Goal: Task Accomplishment & Management: Complete application form

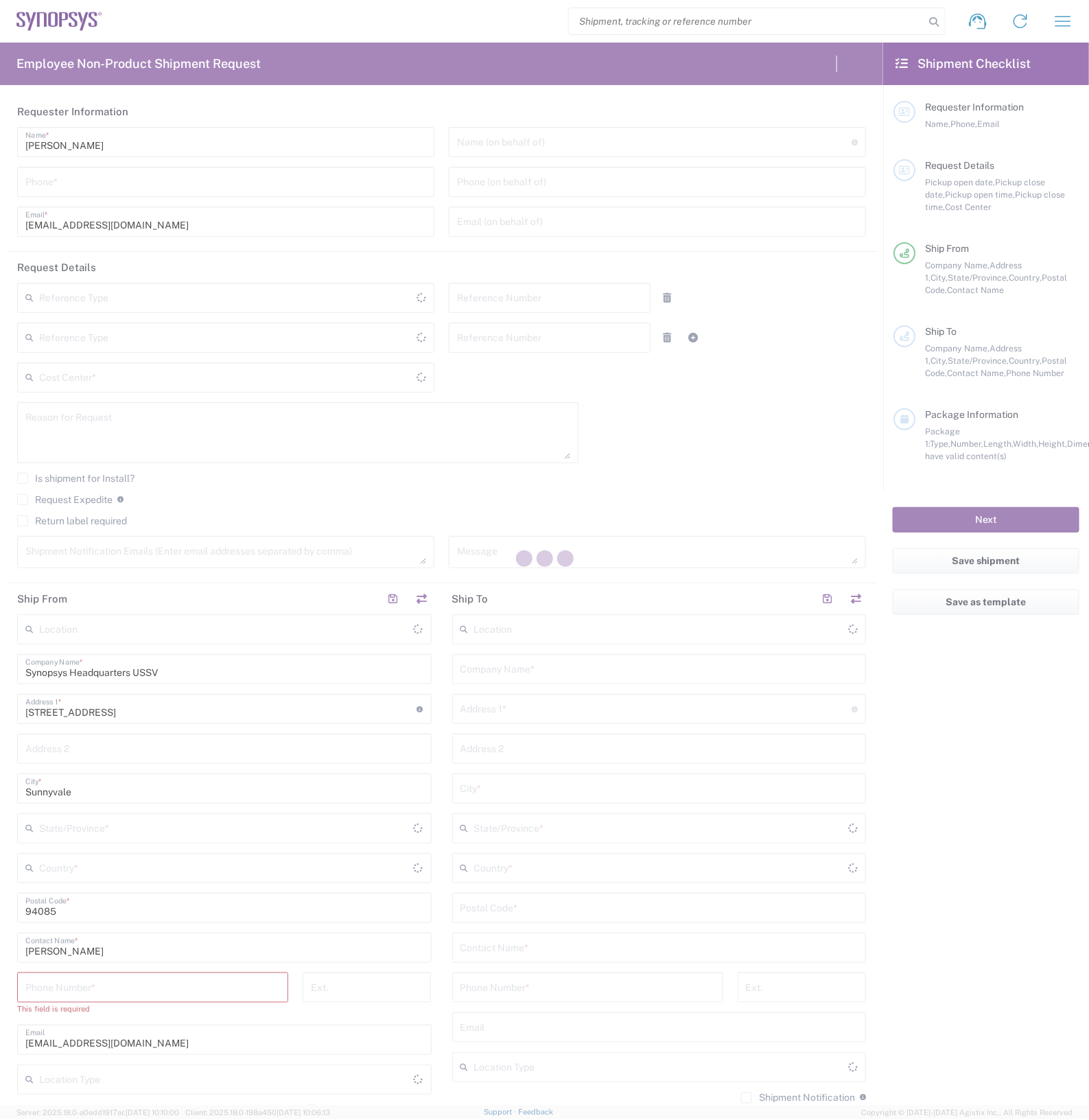
type input "Department"
type input "Delivered at Place"
type input "[GEOGRAPHIC_DATA]"
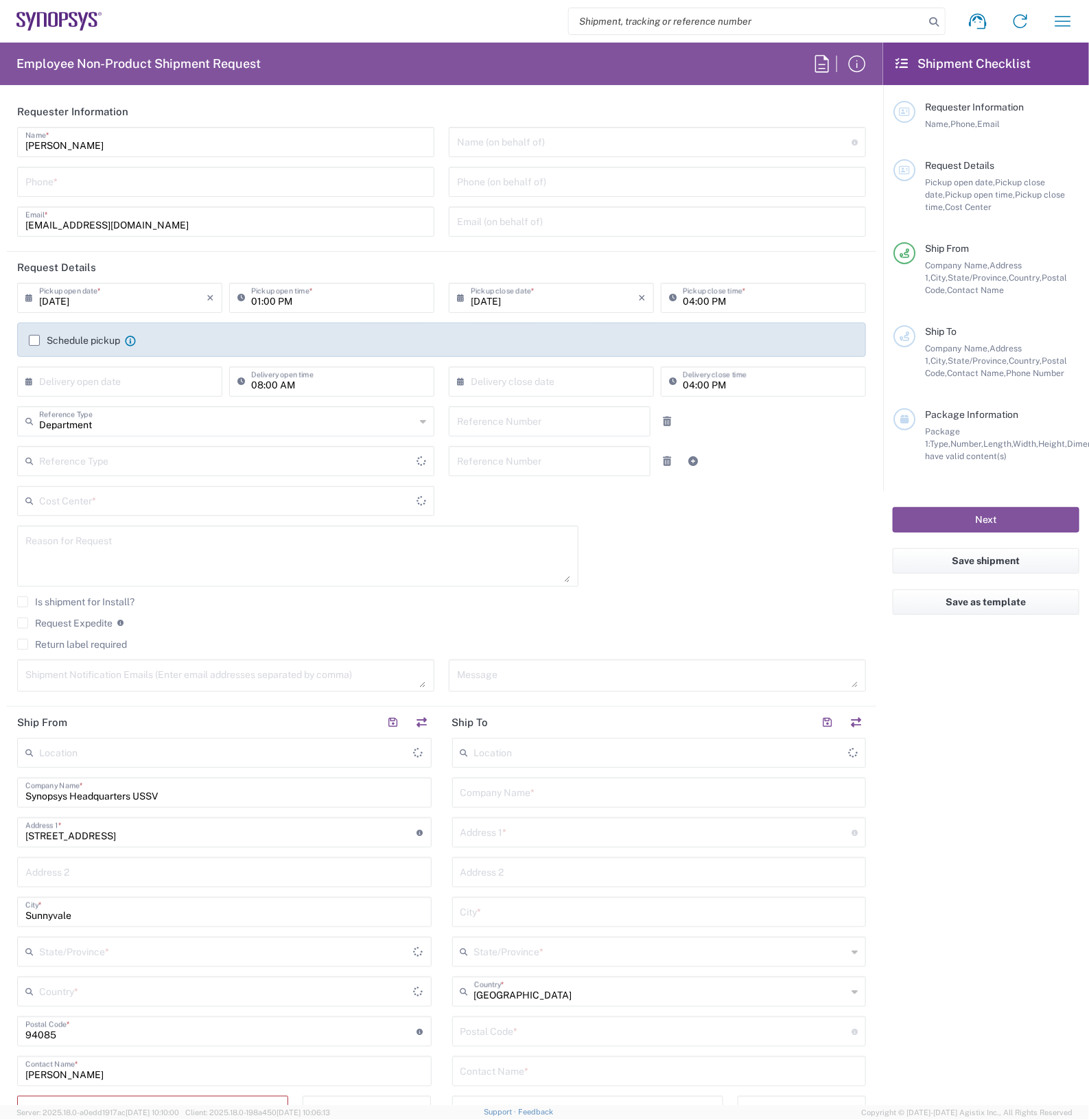
type input "[US_STATE]"
type input "[GEOGRAPHIC_DATA]"
type input "Headquarters USSV"
click at [169, 180] on input "tel" at bounding box center [225, 181] width 401 height 24
type input "2797329134"
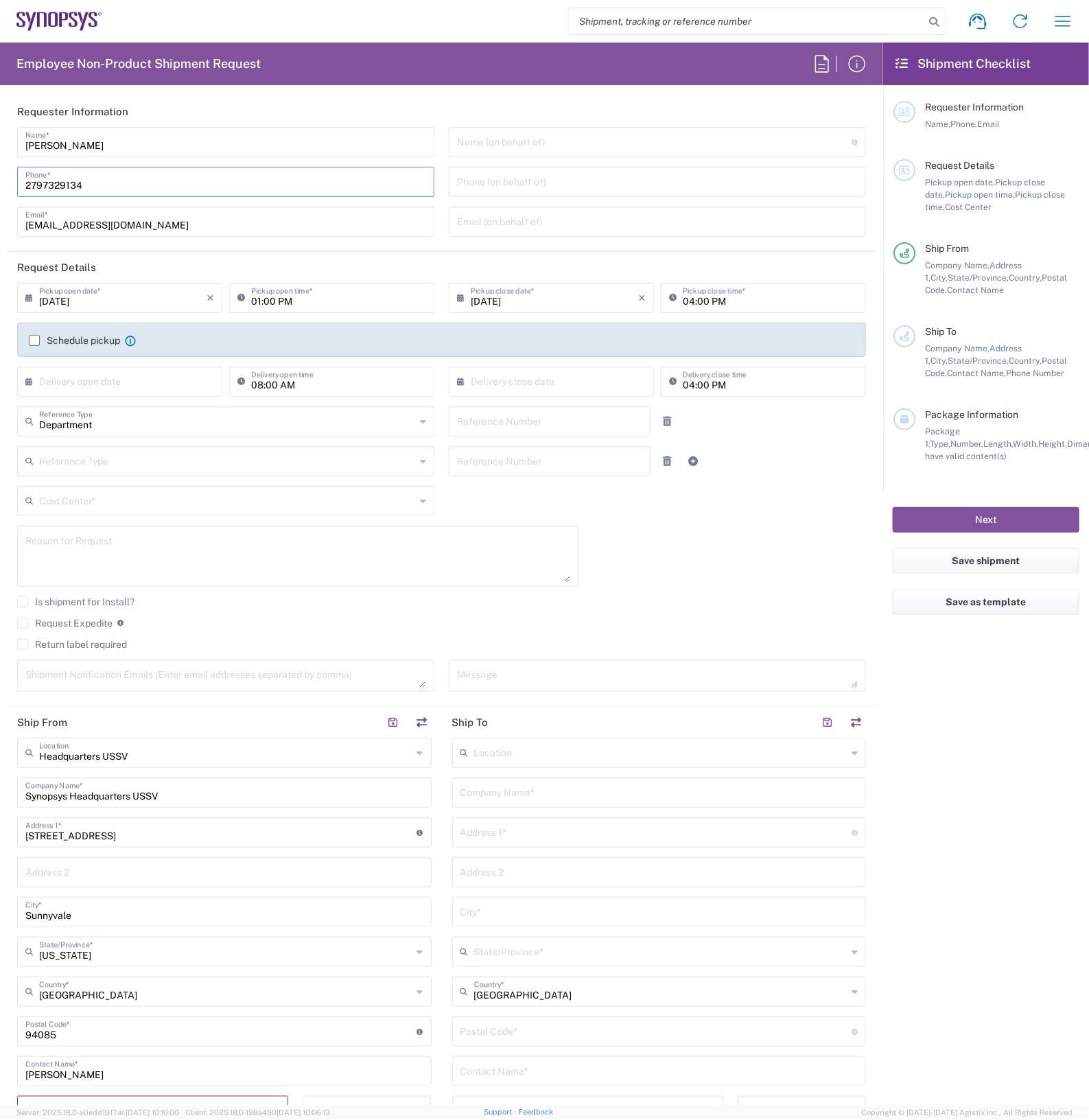
type input "[EMAIL_ADDRESS][DOMAIN_NAME]"
type input "2797329134"
type input "Cyxtera SC9"
type input "[STREET_ADDRESS]"
type input "Santa [PERSON_NAME]"
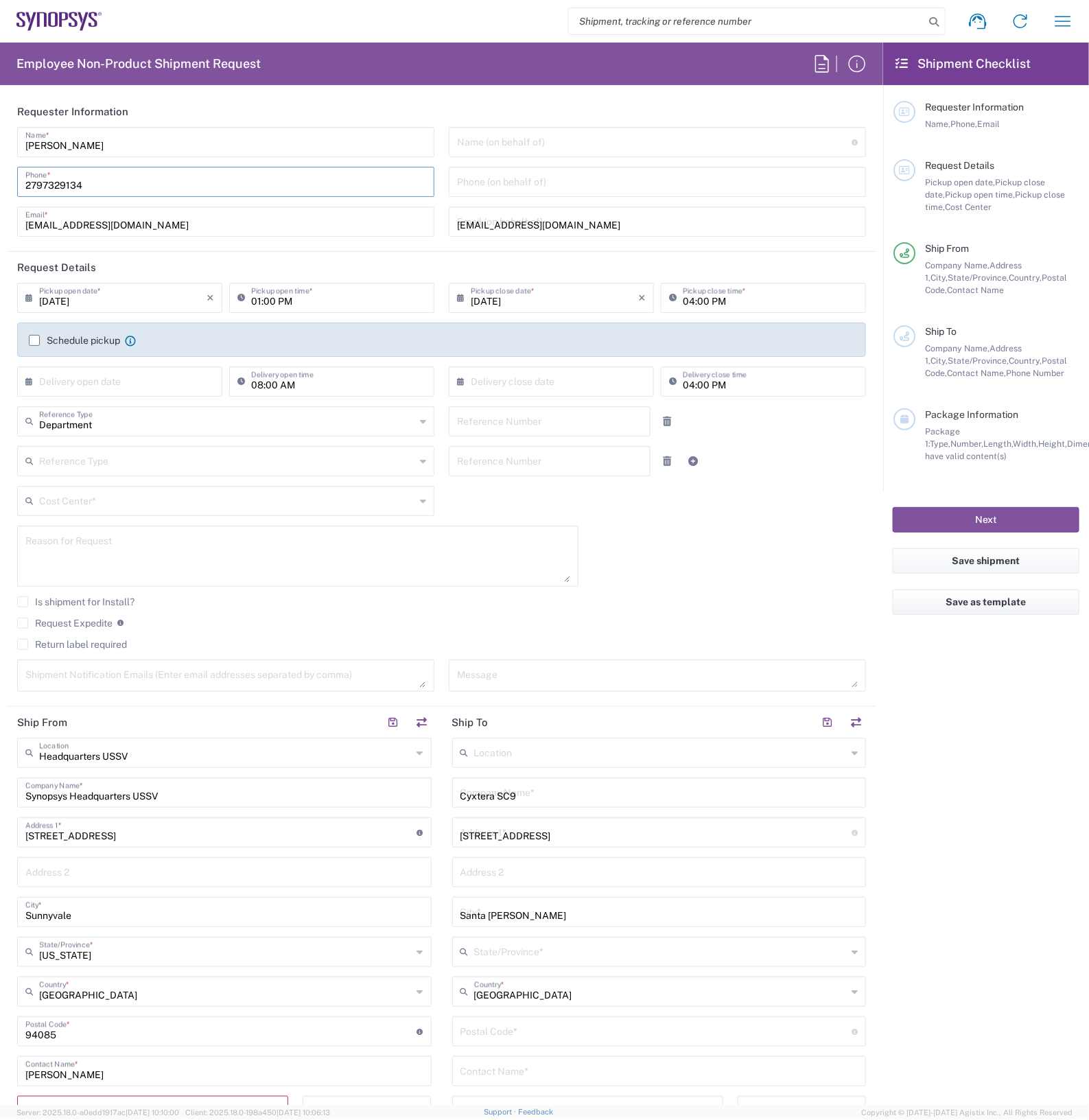
type input "[US_STATE]"
type input "95054"
type input "2797329134"
type input "[EMAIL_ADDRESS][DOMAIN_NAME]"
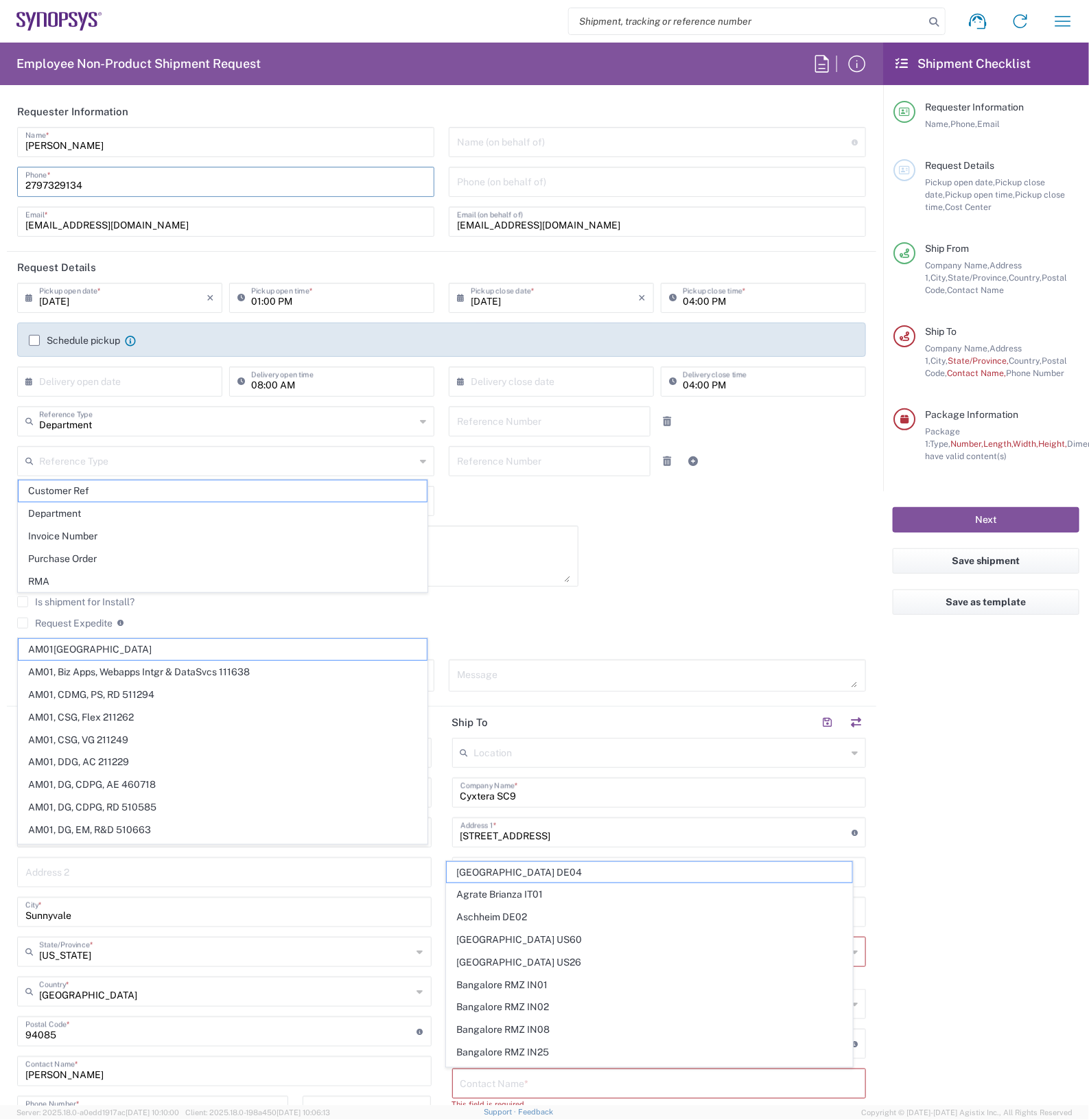
type input "FM6 Dock"
type input "ATTn Synopsys - [PERSON_NAME]"
click at [530, 139] on input "text" at bounding box center [654, 141] width 395 height 24
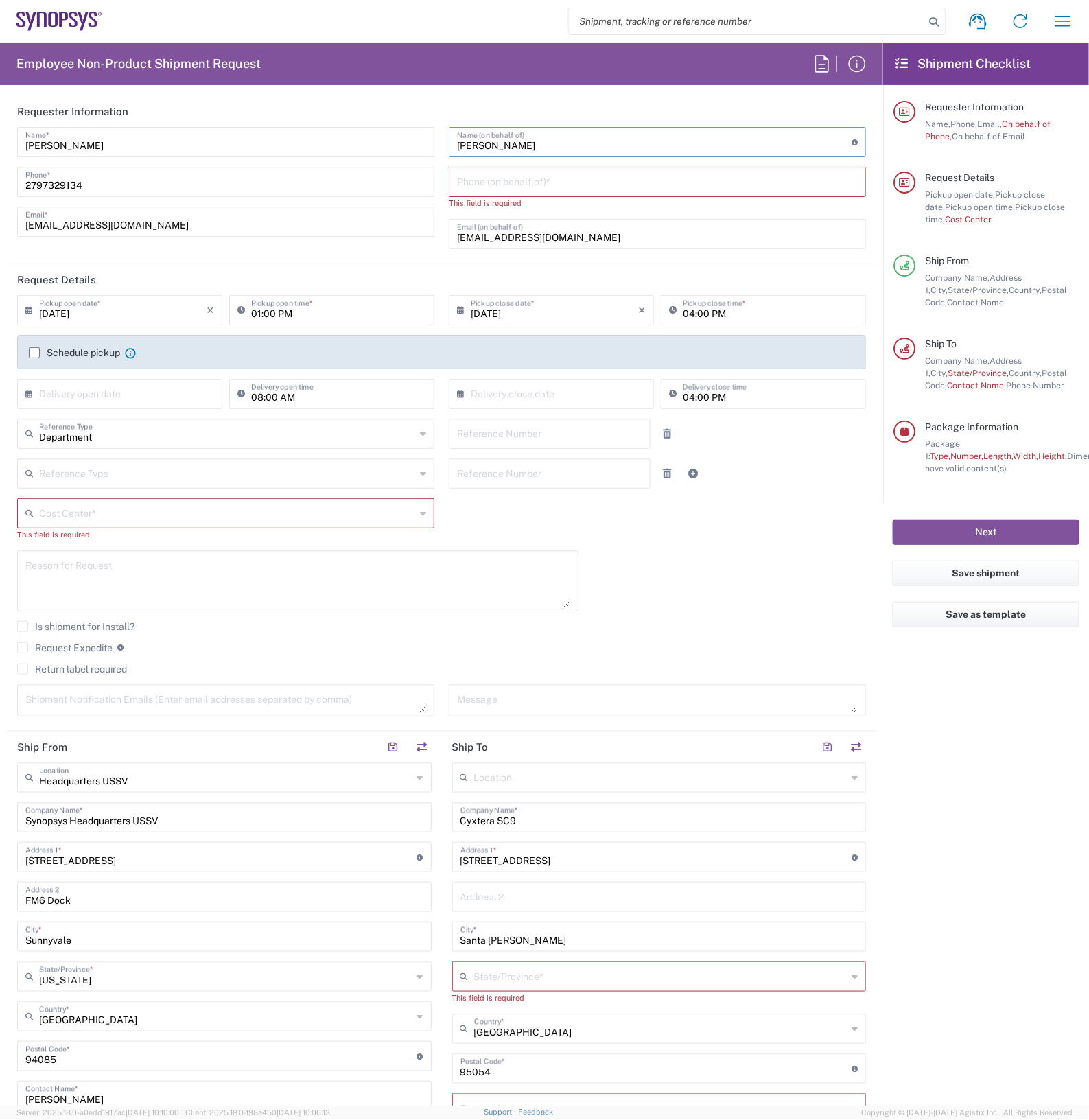
type input "[PERSON_NAME]"
click at [520, 189] on input "tel" at bounding box center [658, 181] width 401 height 24
type input "7757724723"
type input "[US_STATE]"
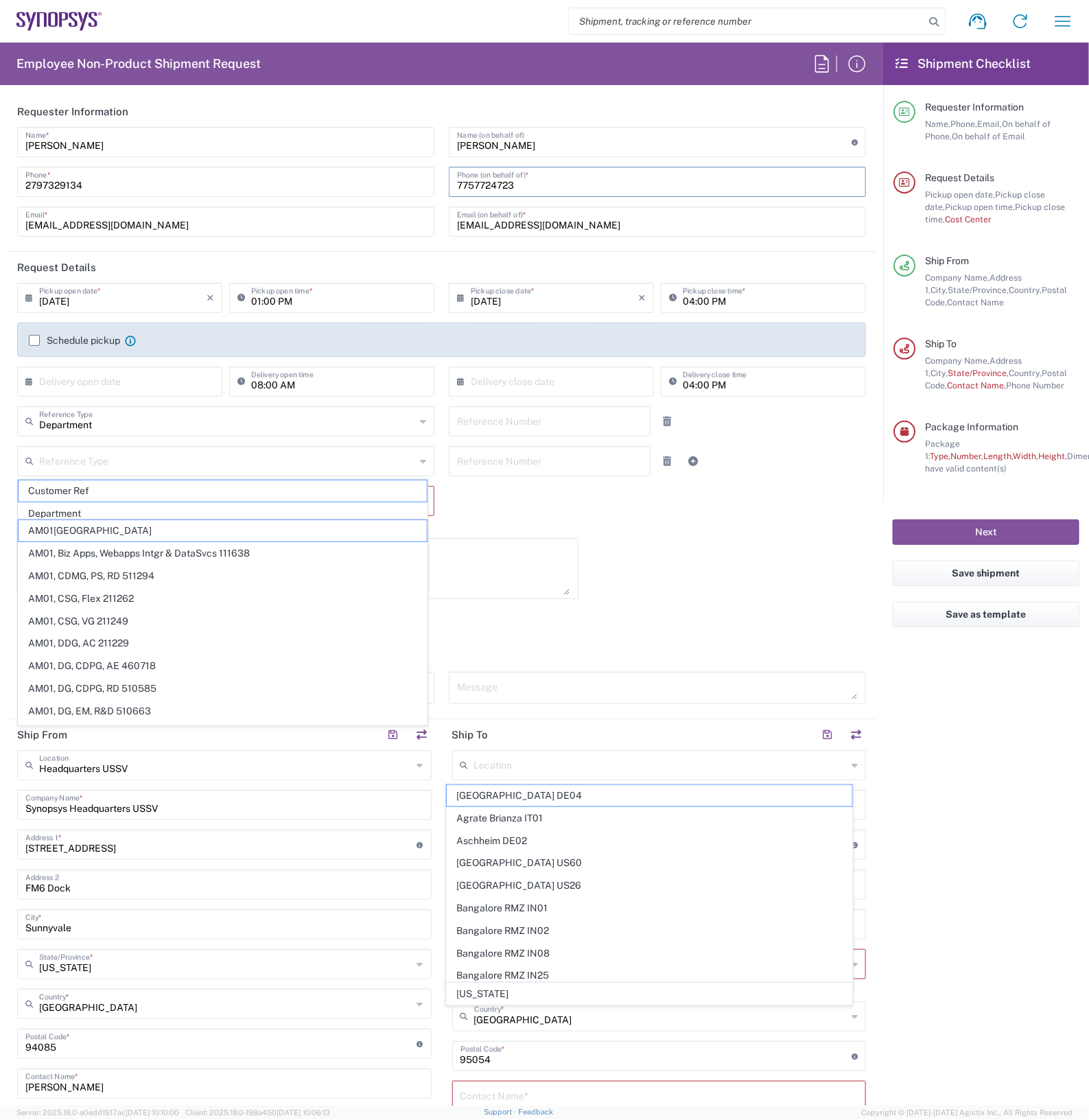
click at [181, 468] on input "text" at bounding box center [227, 460] width 376 height 24
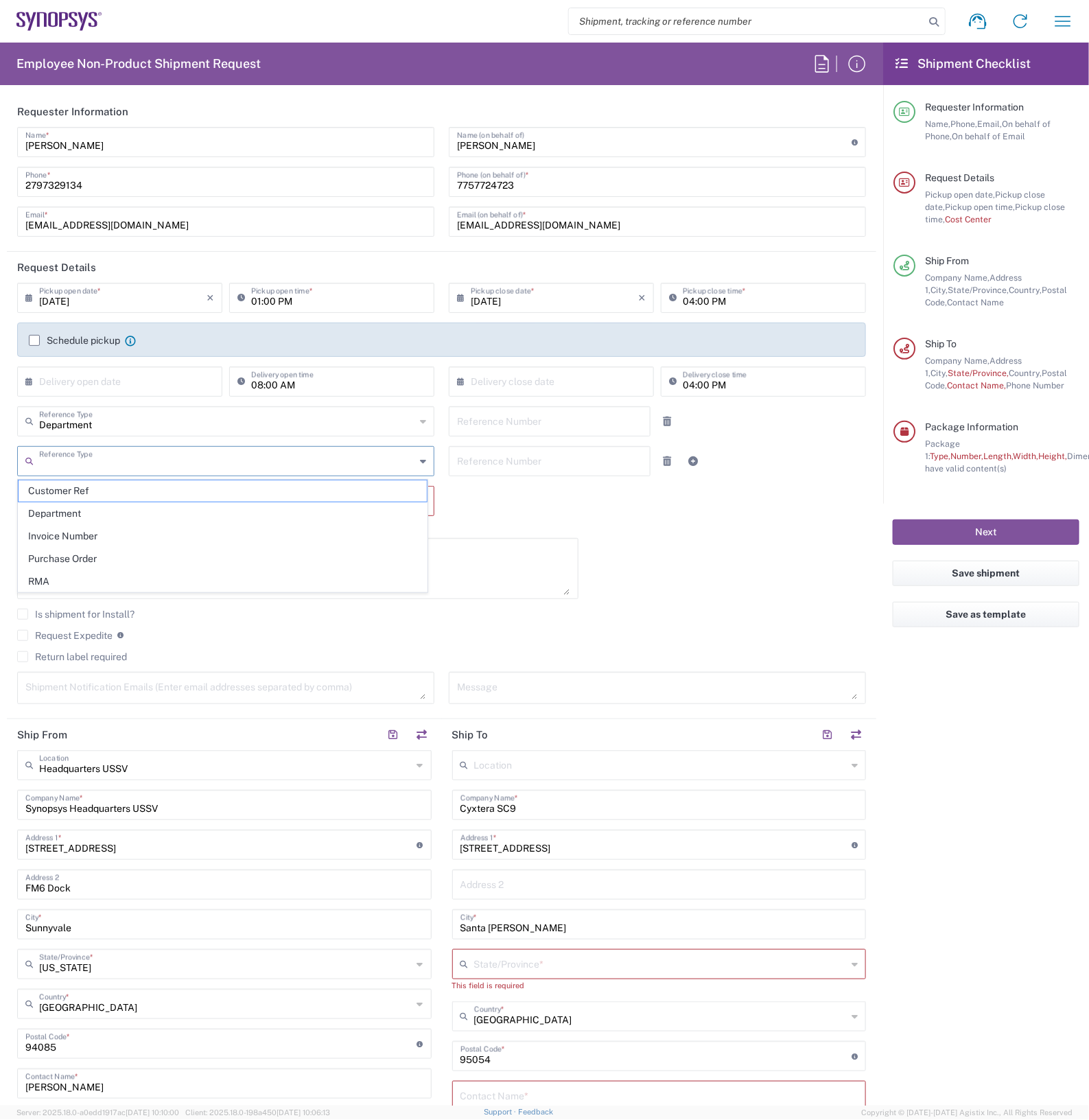
click at [644, 570] on div "[DATE] × Pickup open date * Cancel Apply 01:00 PM Pickup open time * [DATE] × P…" at bounding box center [442, 498] width 864 height 431
click at [391, 502] on input "text" at bounding box center [227, 500] width 376 height 24
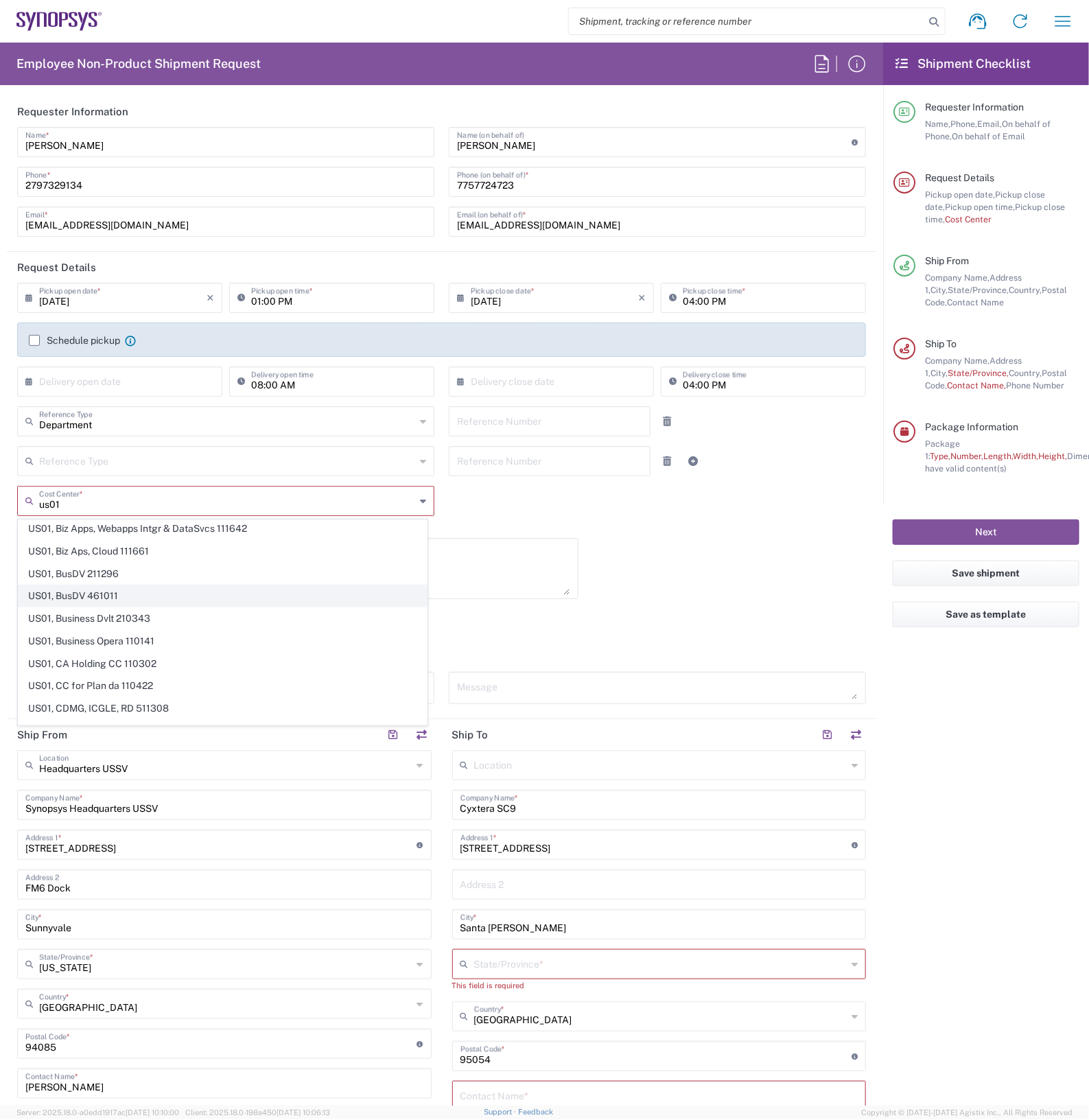
scroll to position [1030, 0]
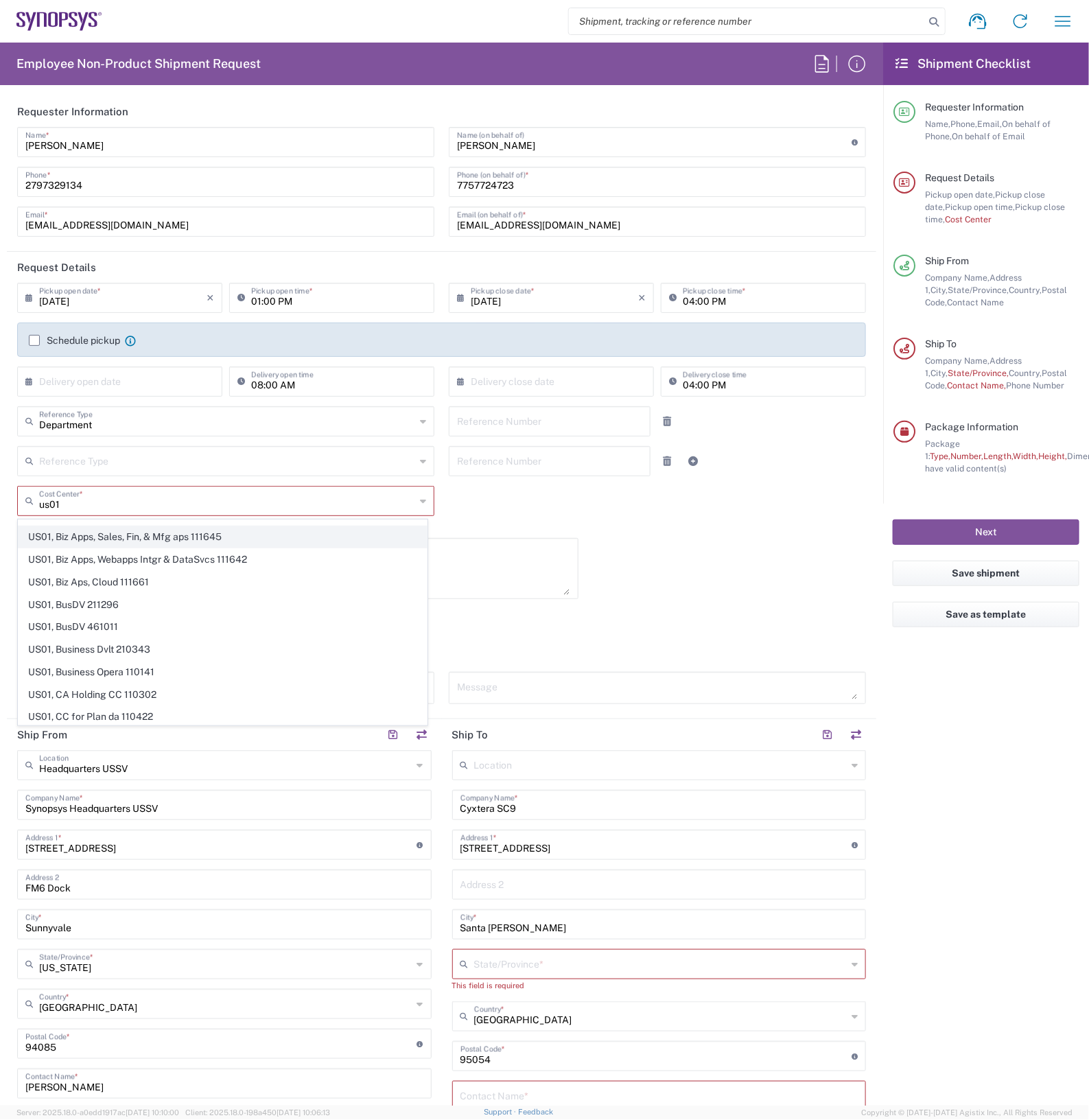
click at [118, 547] on span "US01, Biz Apps, Sales, Fin, & Mfg aps 111645" at bounding box center [222, 537] width 408 height 21
type input "US01, Biz Apps, Sales, Fin, & Mfg aps 111645"
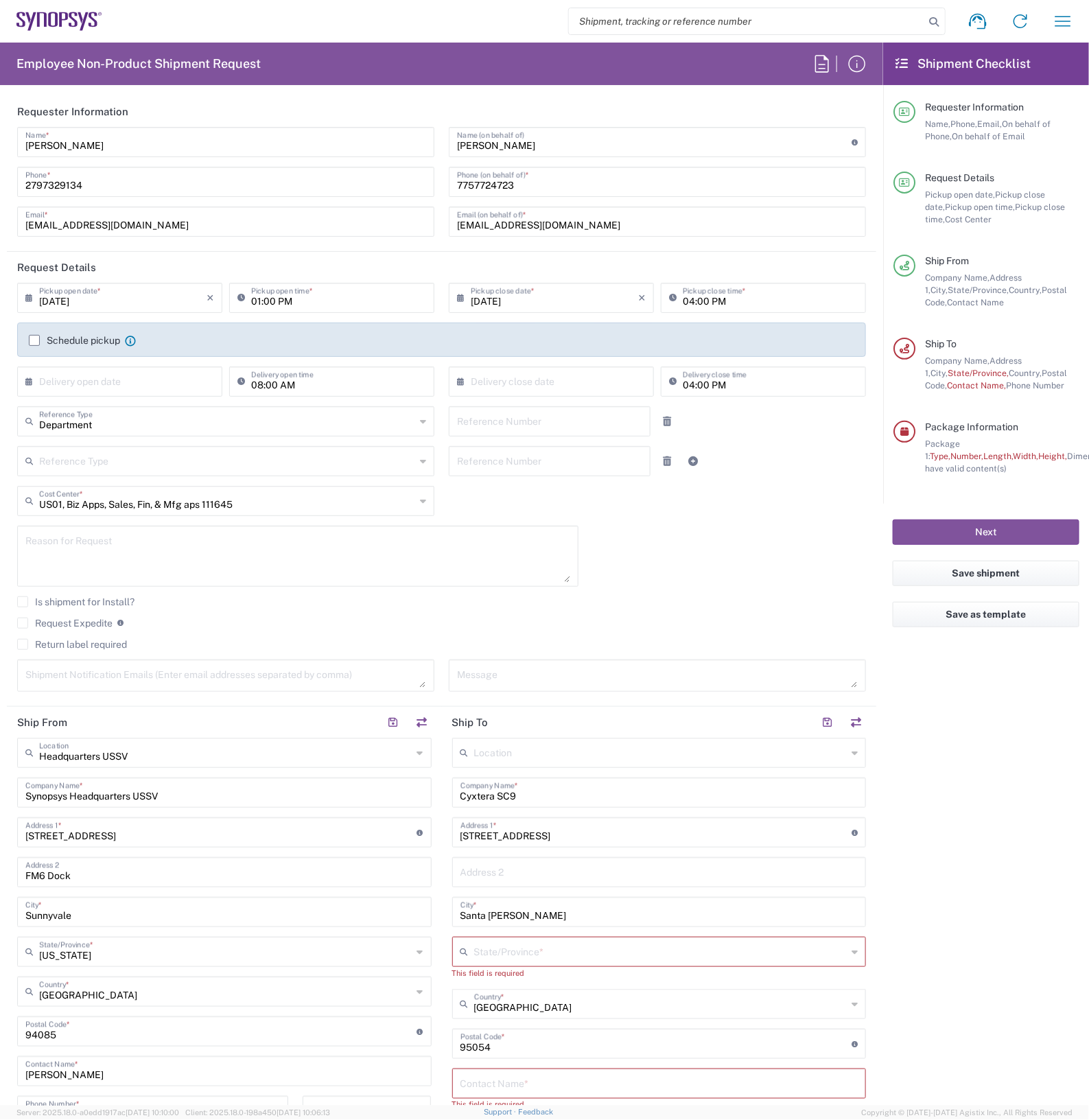
click at [208, 547] on textarea at bounding box center [297, 556] width 545 height 52
type textarea "missing ZS5 host cables for new install at [GEOGRAPHIC_DATA]"
click at [110, 880] on input "FM6 Dock" at bounding box center [224, 871] width 398 height 24
type input "F"
click at [122, 842] on input "[STREET_ADDRESS]" at bounding box center [221, 831] width 391 height 24
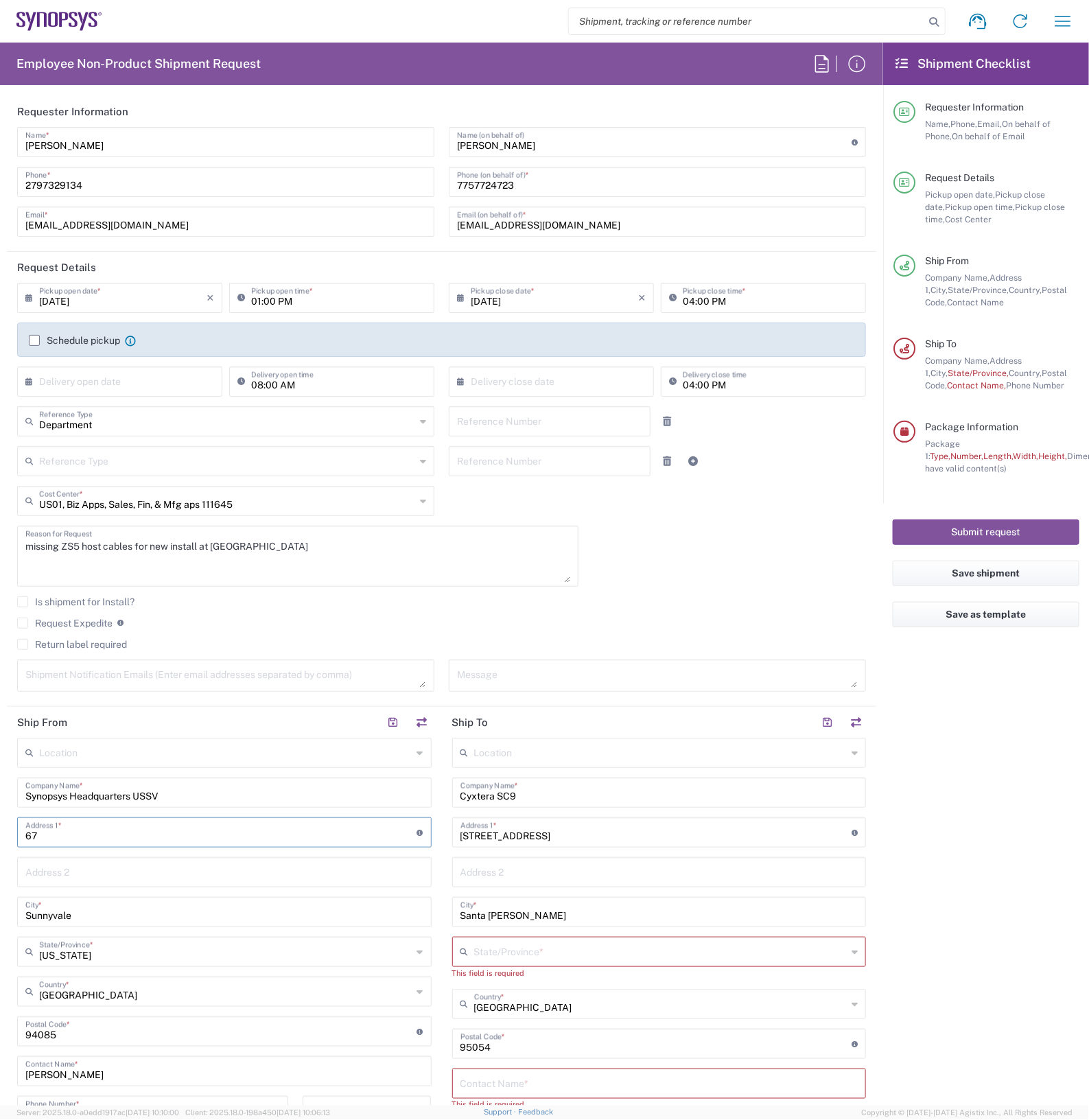
type input "6"
click at [238, 800] on input "Synopsys Headquarters USSV" at bounding box center [224, 792] width 398 height 24
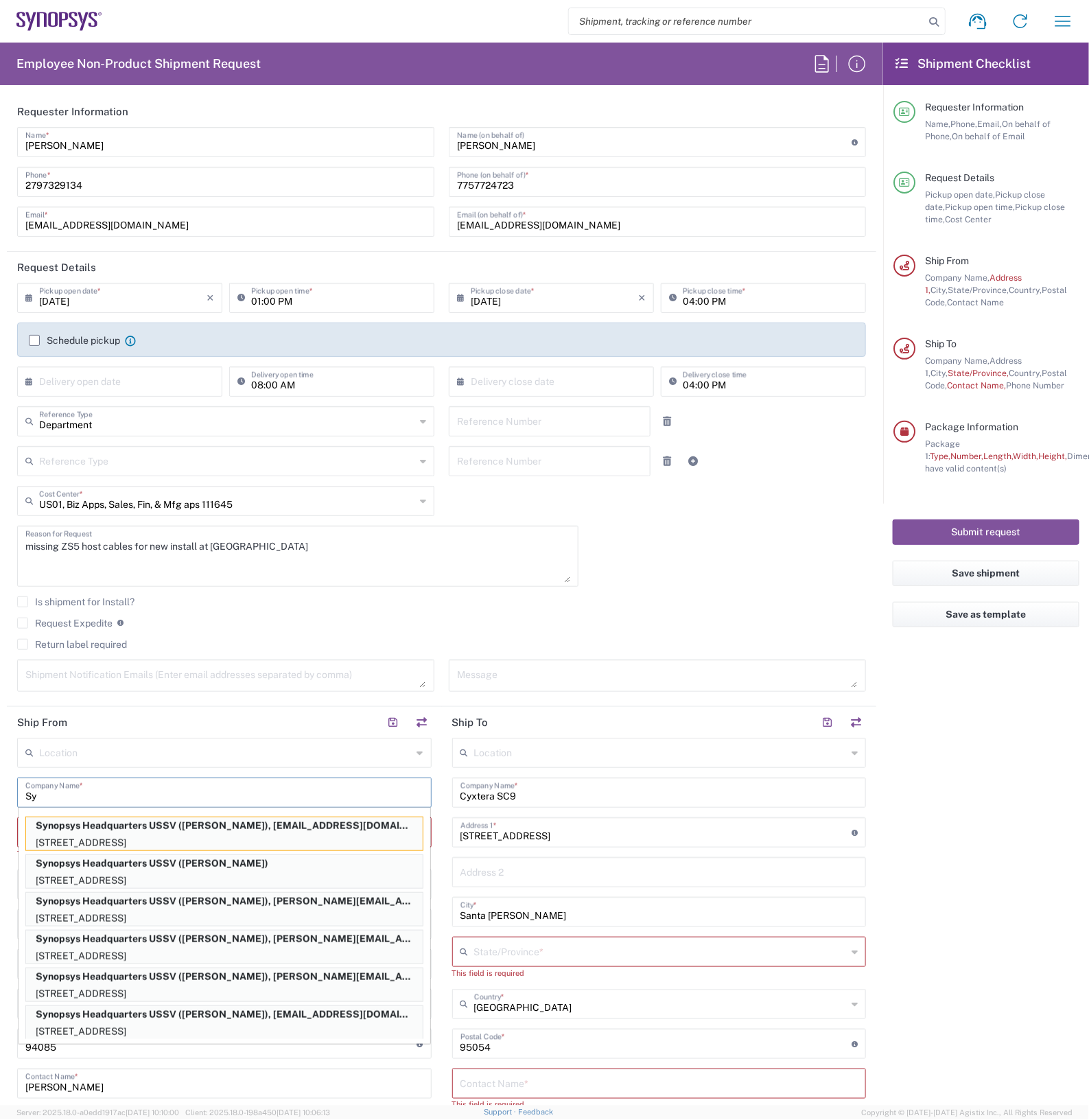
type input "S"
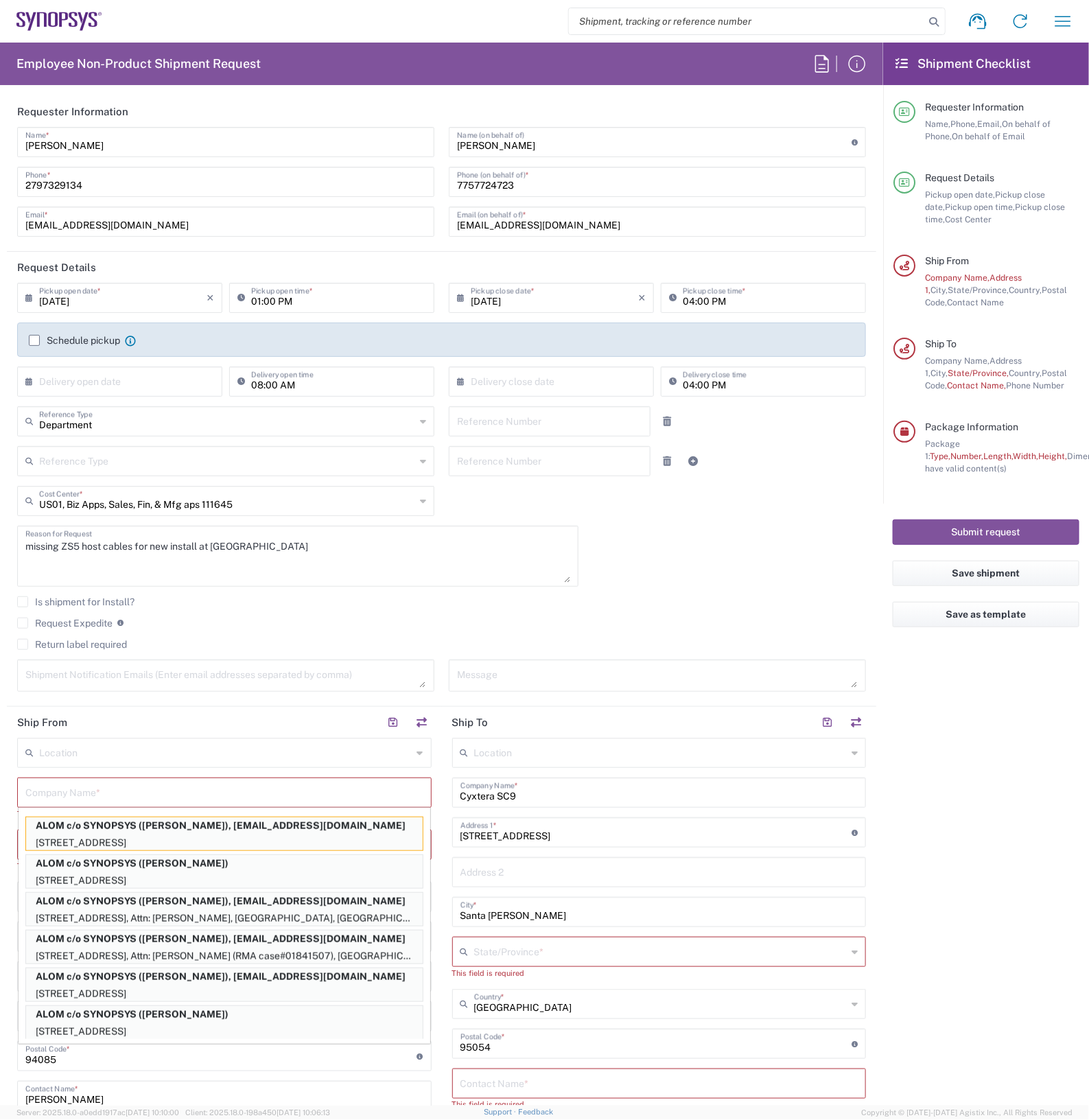
click at [10, 959] on main "Location [GEOGRAPHIC_DATA] DE04 Agrate Brianza IT01 [GEOGRAPHIC_DATA] DE02 [GEO…" at bounding box center [225, 1000] width 435 height 525
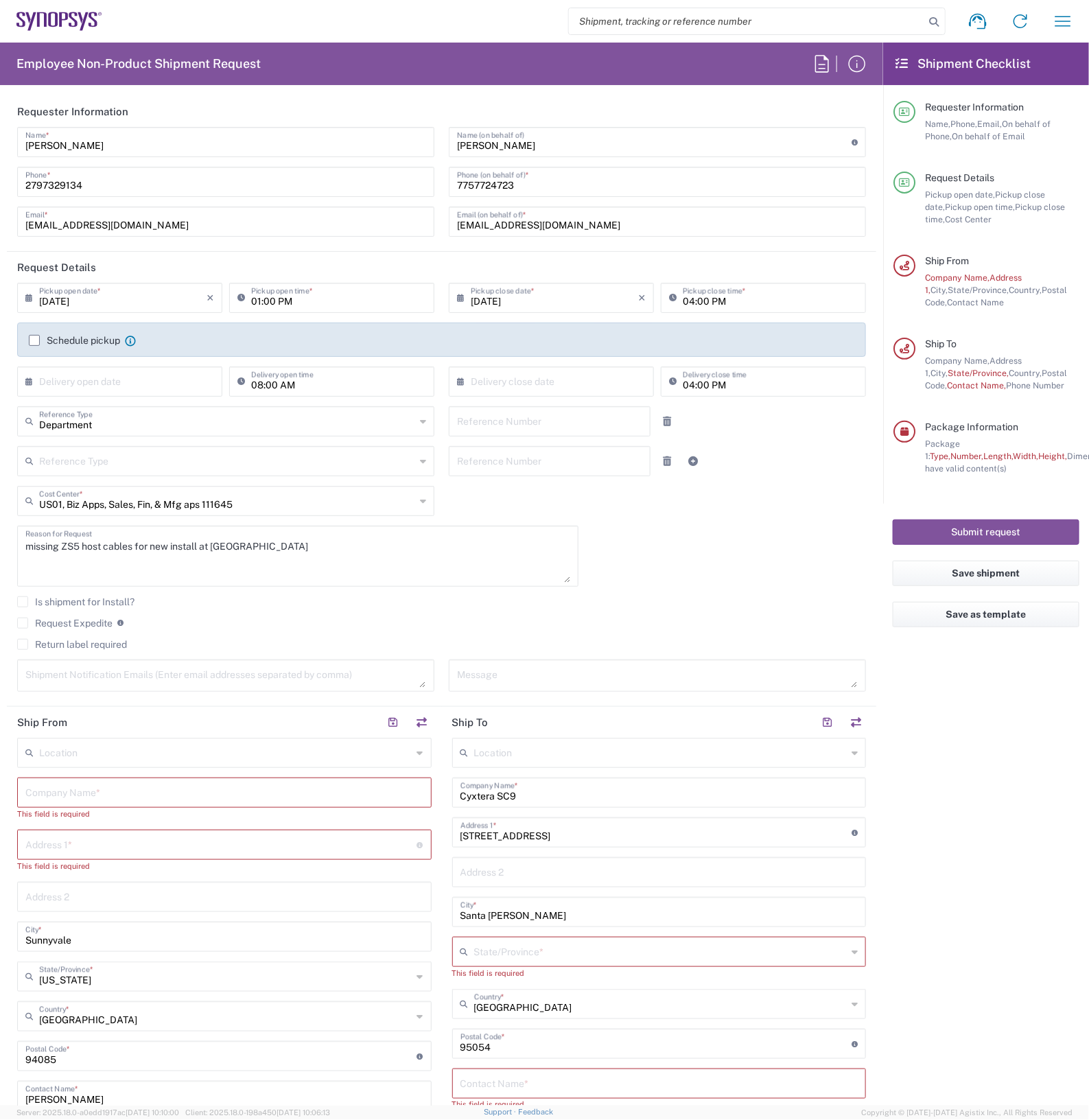
click at [106, 935] on input "Sunnyvale" at bounding box center [224, 936] width 398 height 24
click at [103, 793] on input "text" at bounding box center [224, 792] width 398 height 24
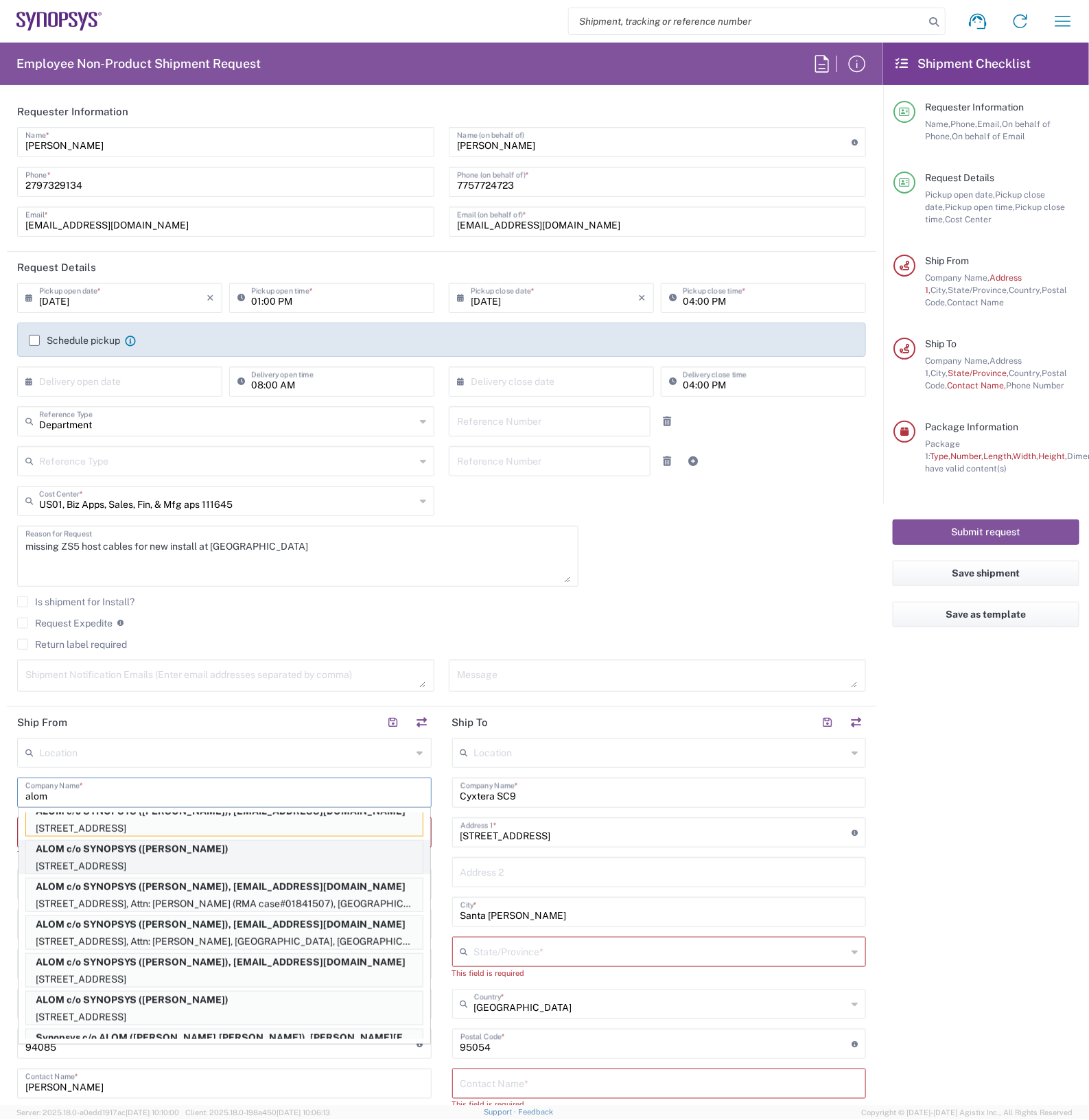
scroll to position [0, 0]
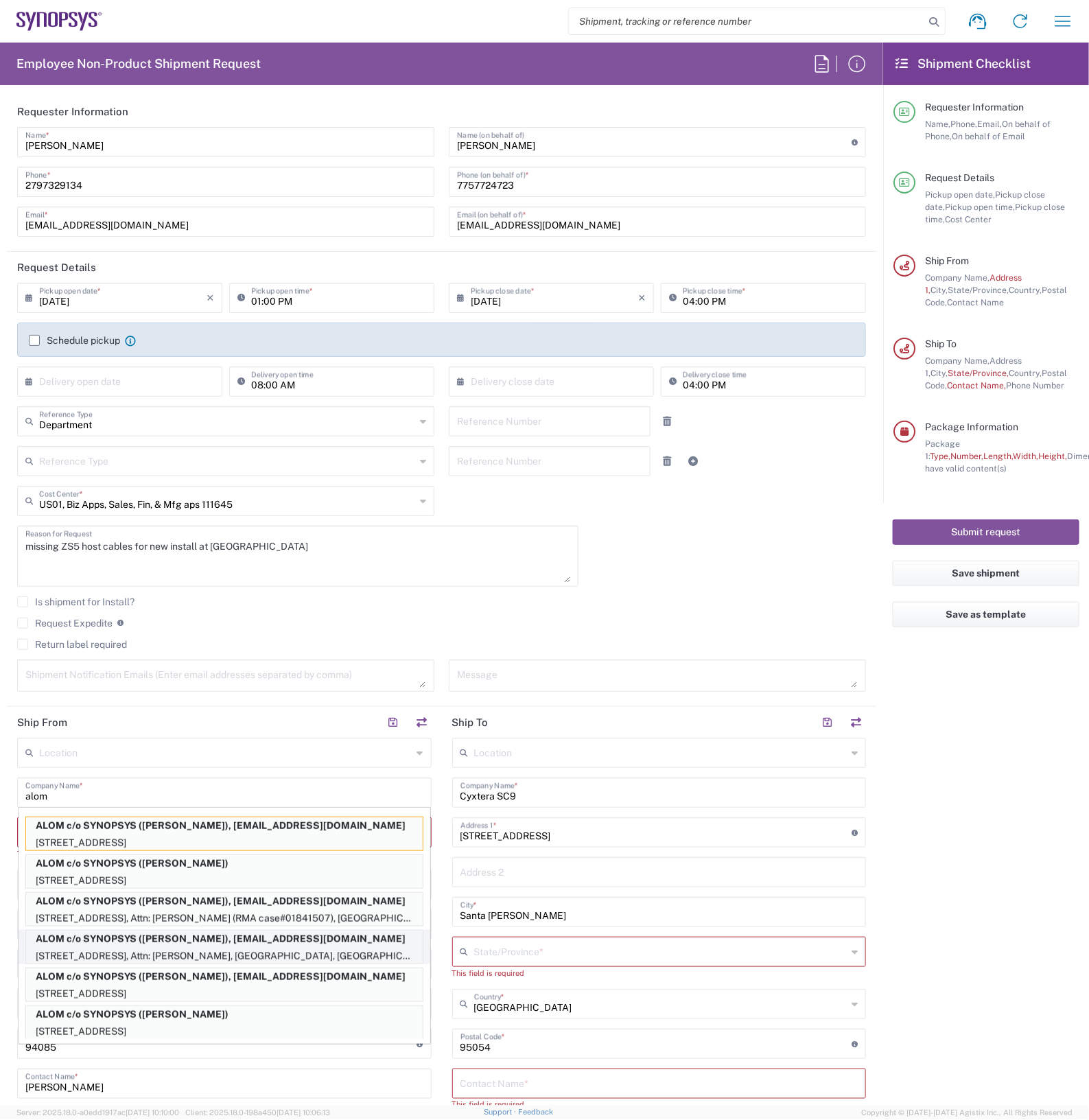
click at [139, 942] on p "ALOM c/o SYNOPSYS ([PERSON_NAME]), [EMAIL_ADDRESS][DOMAIN_NAME]" at bounding box center [224, 939] width 397 height 17
type input "ALOM c/o SYNOPSYS"
type input "[STREET_ADDRESS]"
type input "Attn: [PERSON_NAME]"
type input "Fremont"
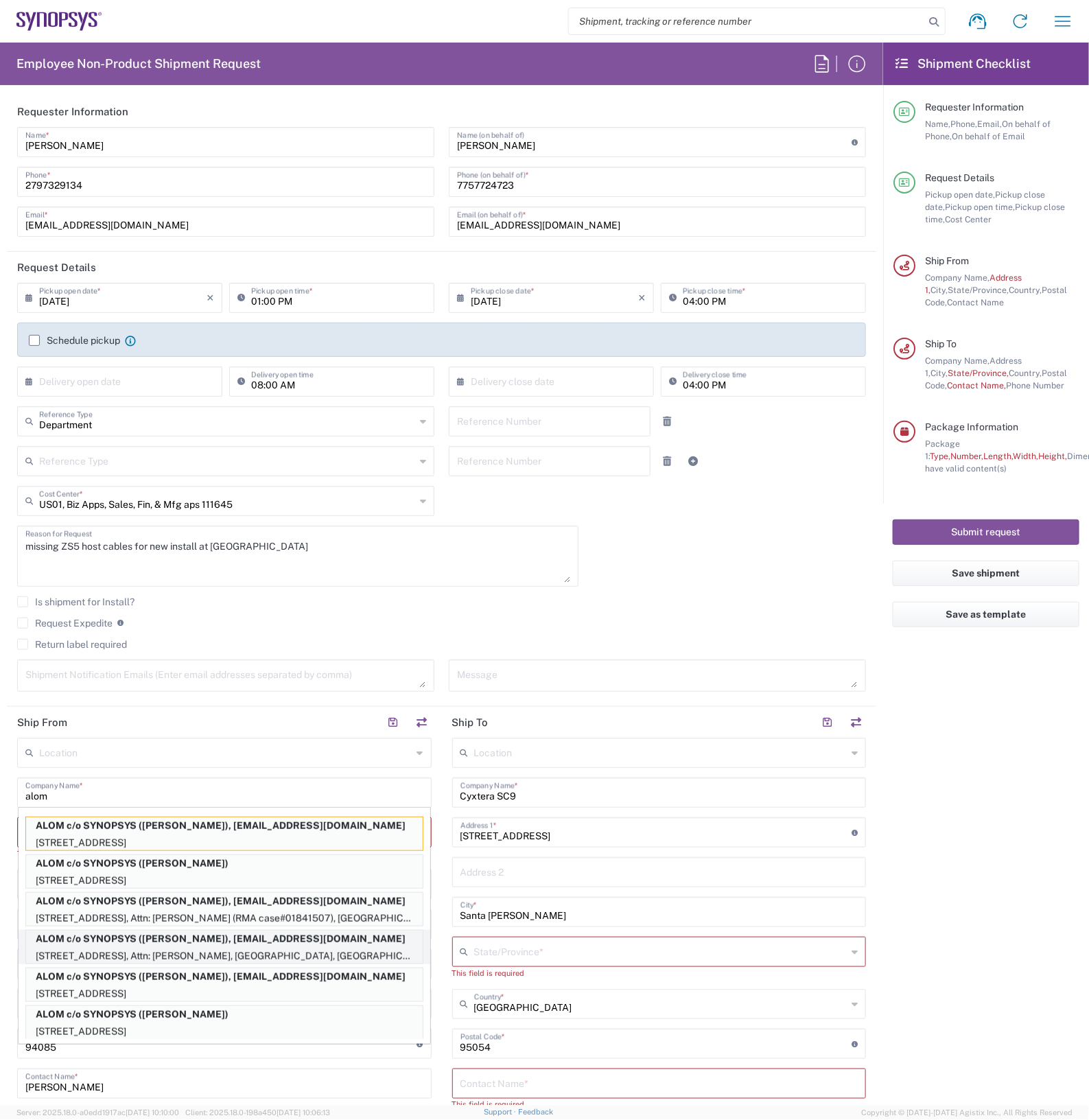
type input "94539"
type input "[PERSON_NAME]"
type input "5102999093"
type input "[EMAIL_ADDRESS][DOMAIN_NAME]"
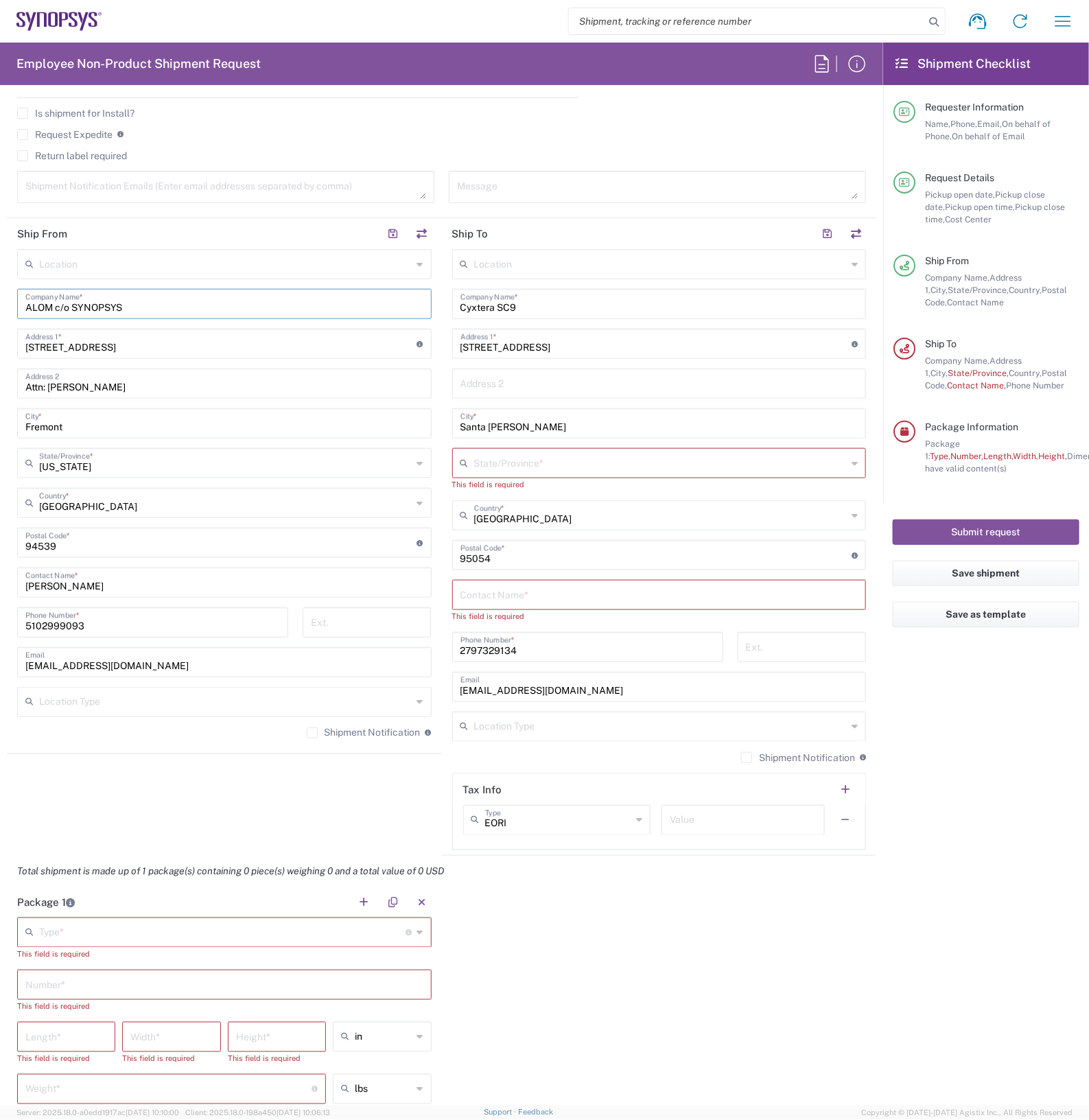
scroll to position [515, 0]
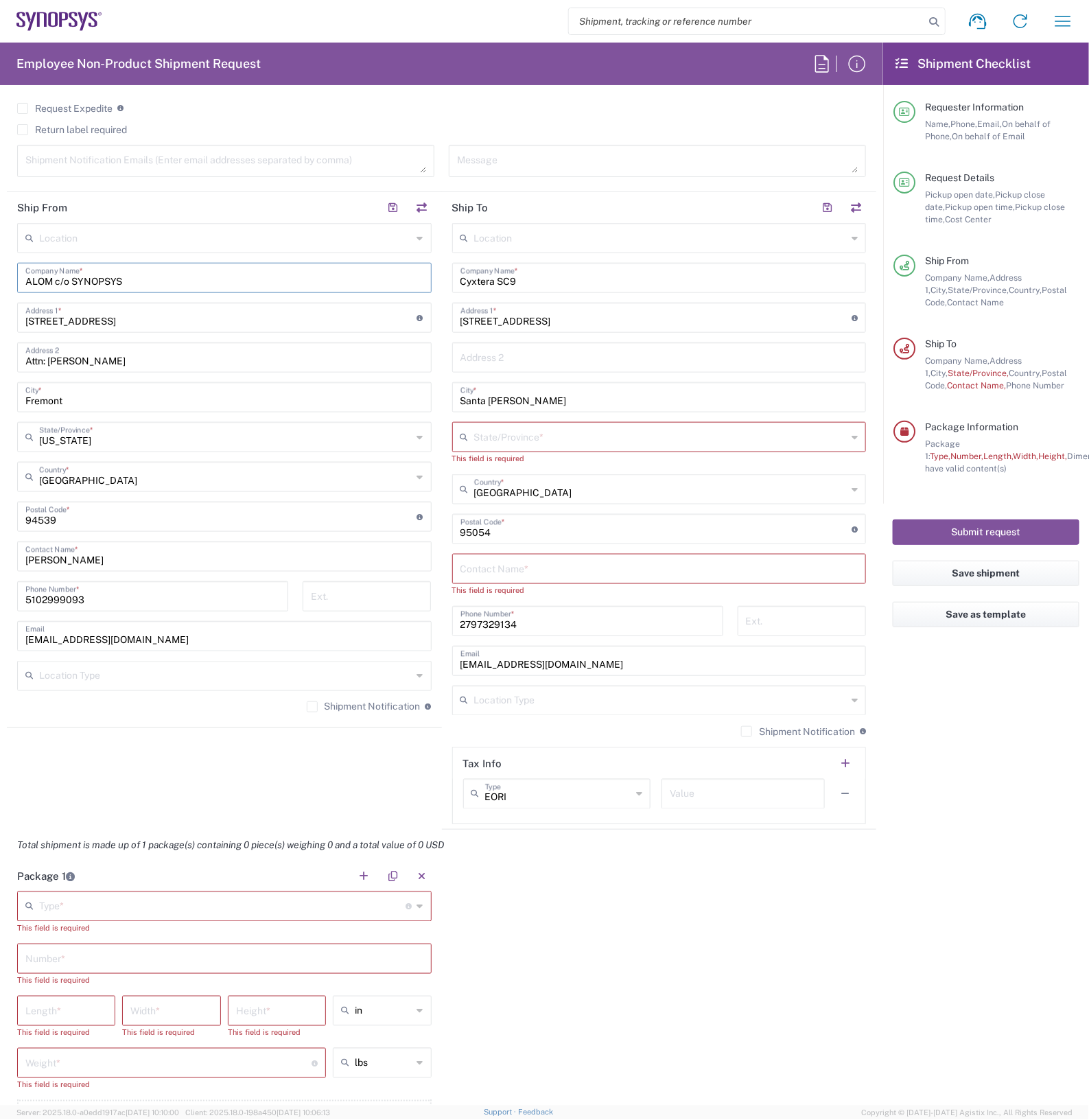
click at [539, 275] on input "Cyxtera SC9" at bounding box center [659, 276] width 398 height 24
type input "C"
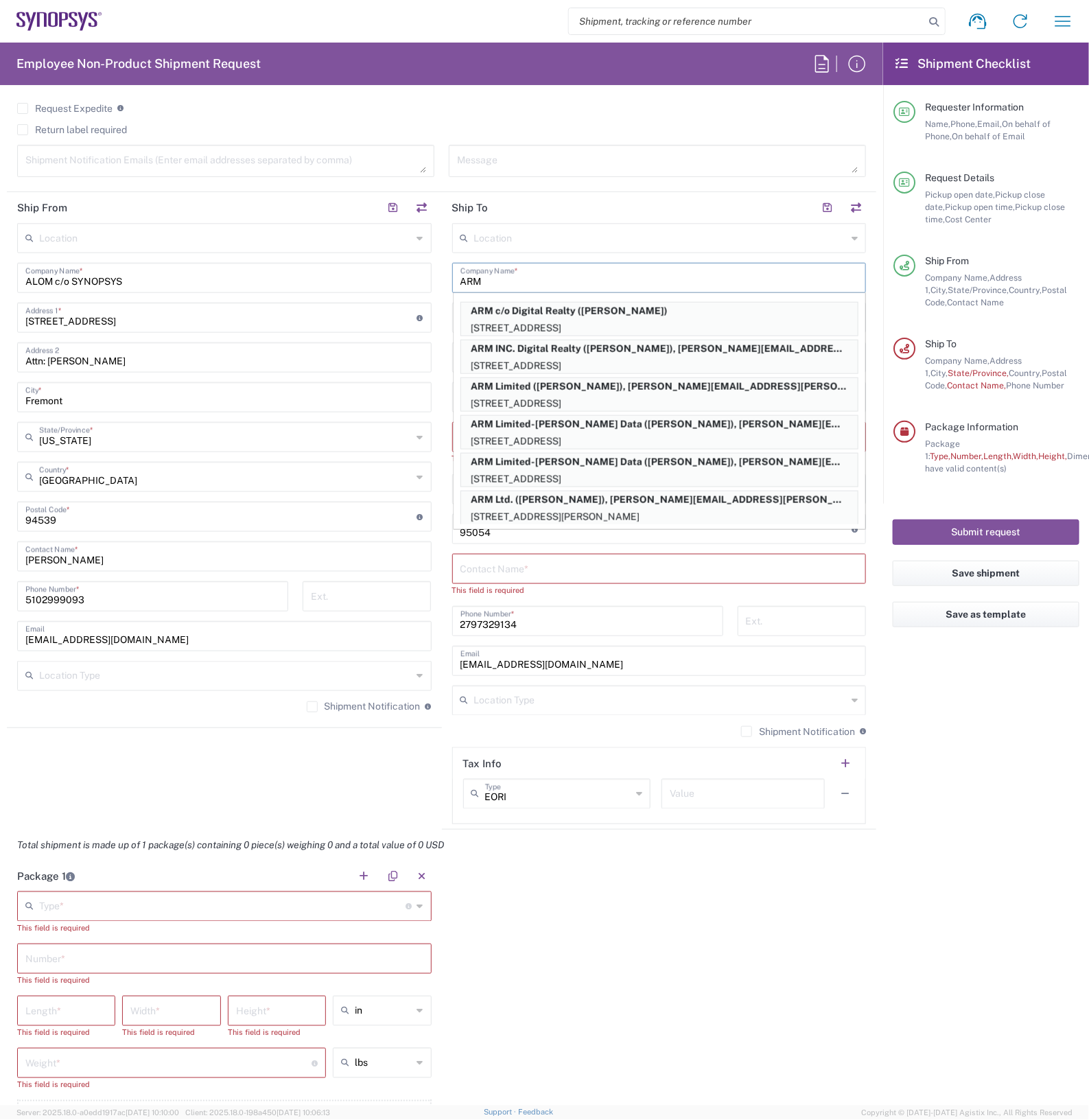
type input "ARM"
click at [442, 330] on main "Location [GEOGRAPHIC_DATA] DE04 Agrate Brianza IT01 [GEOGRAPHIC_DATA] DE02 [GEO…" at bounding box center [659, 524] width 435 height 602
click at [499, 282] on input "ARM" at bounding box center [659, 276] width 398 height 24
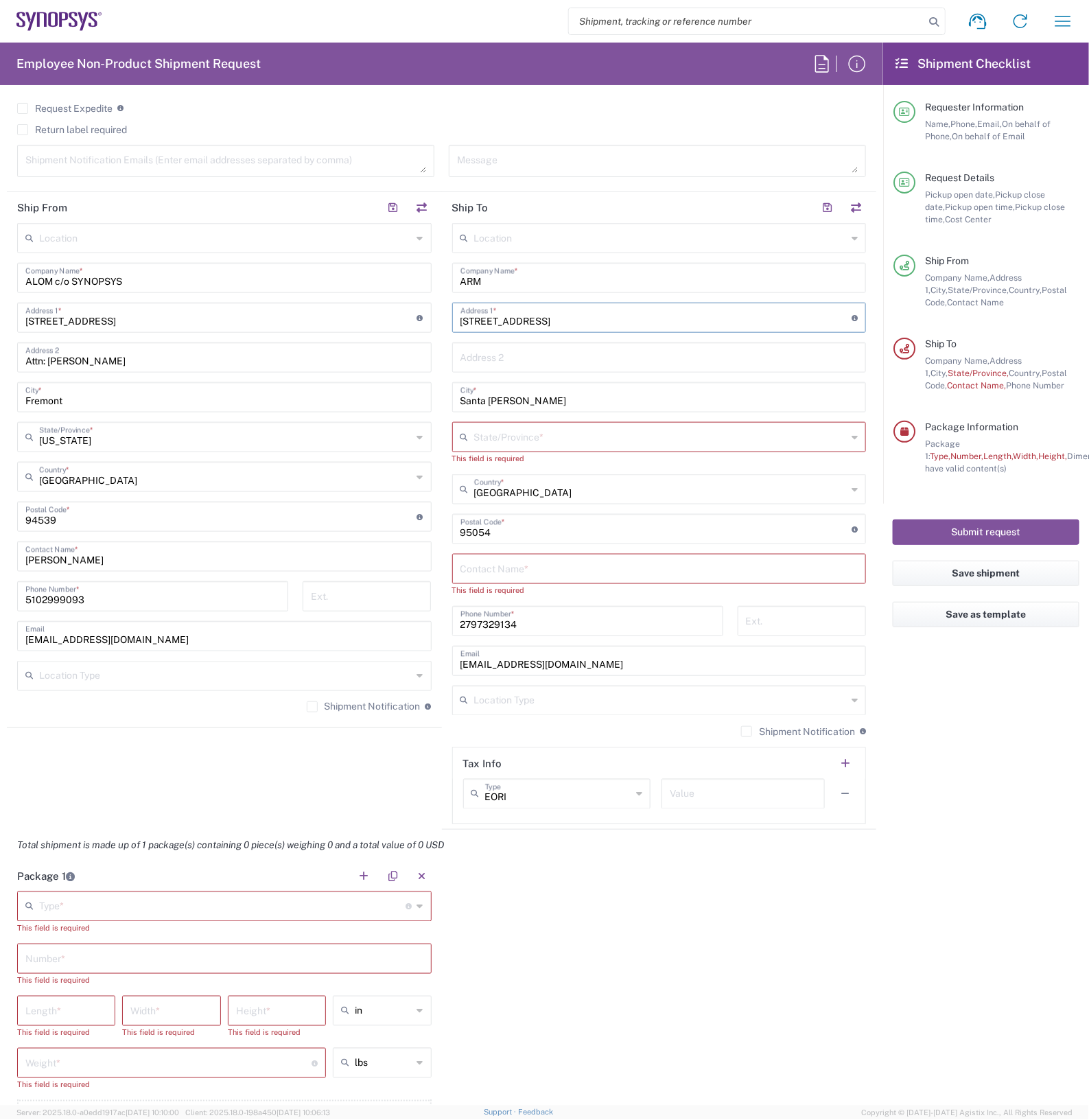
click at [564, 314] on input "[STREET_ADDRESS]" at bounding box center [656, 316] width 391 height 24
click at [568, 314] on input "[STREET_ADDRESS]" at bounding box center [656, 316] width 391 height 24
click at [569, 314] on input "[STREET_ADDRESS]" at bounding box center [656, 316] width 391 height 24
type input "4"
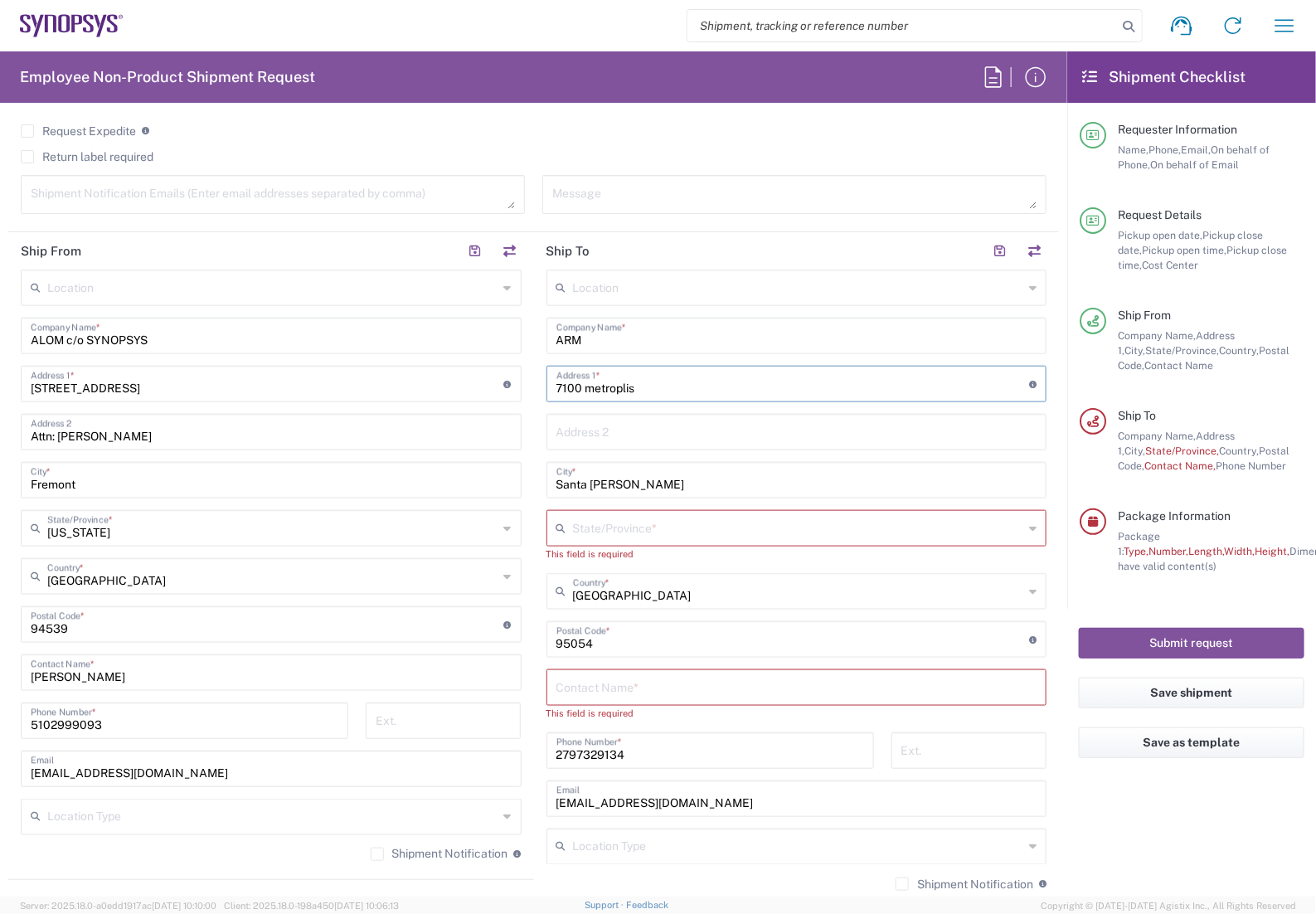
click at [727, 383] on input "7100 metroplis" at bounding box center [793, 382] width 473 height 29
type input "7100 metropolis Dr"
click at [661, 483] on input "Santa [PERSON_NAME]" at bounding box center [797, 479] width 481 height 29
type input "S"
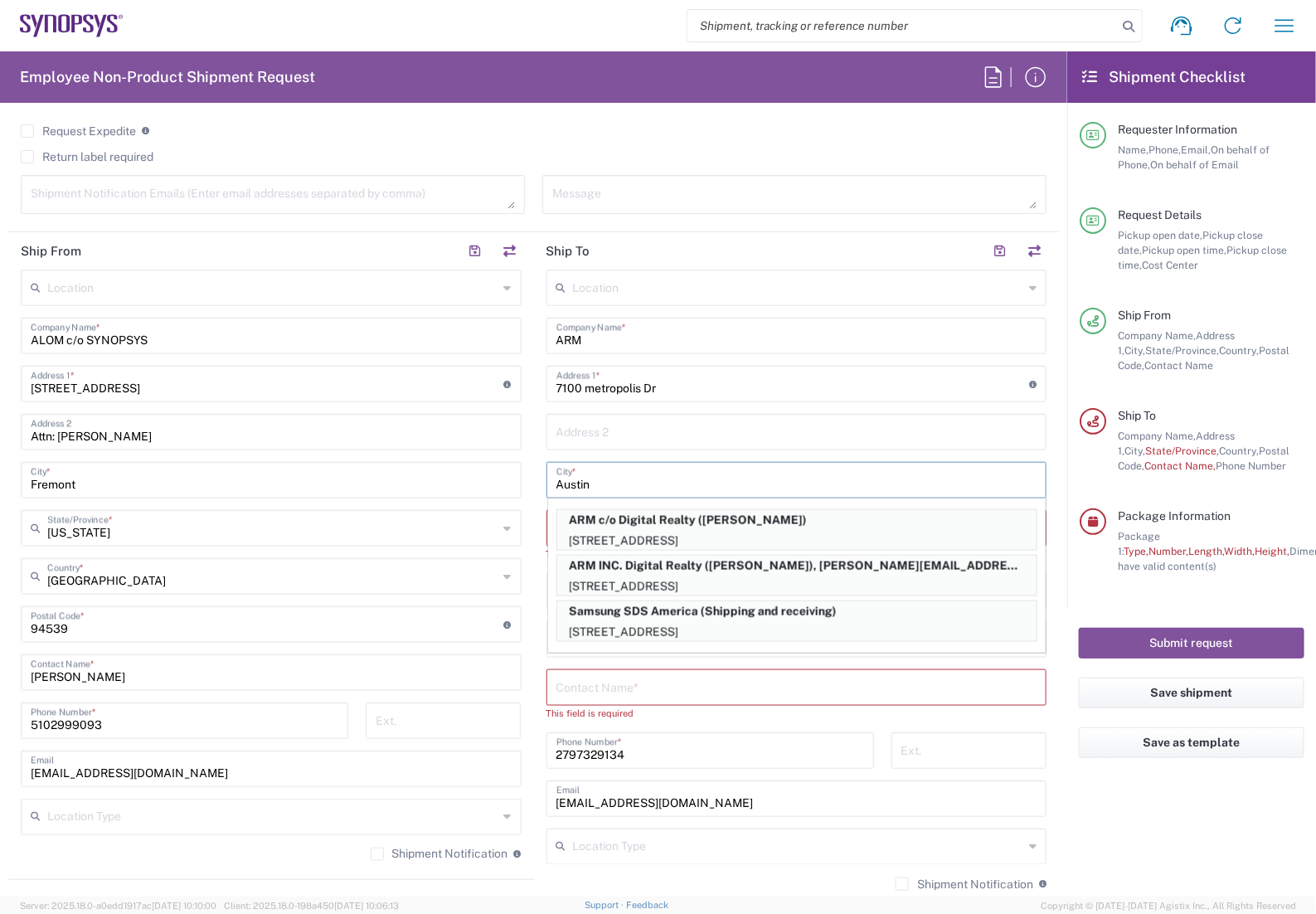
drag, startPoint x: 676, startPoint y: 479, endPoint x: 686, endPoint y: 473, distance: 11.7
click at [682, 474] on input "Austin" at bounding box center [797, 479] width 481 height 29
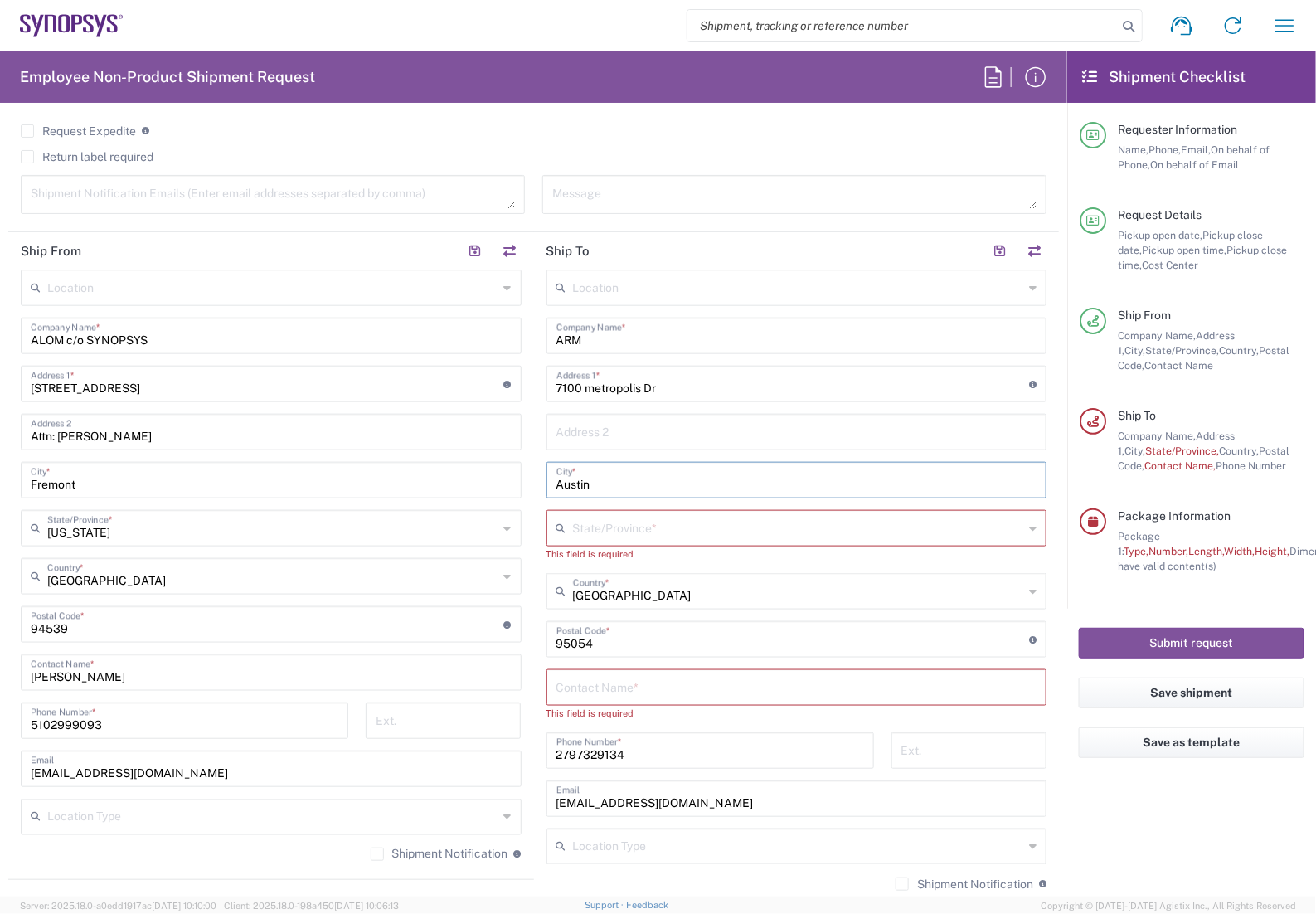
type input "Austin"
click at [668, 535] on input "text" at bounding box center [798, 527] width 451 height 29
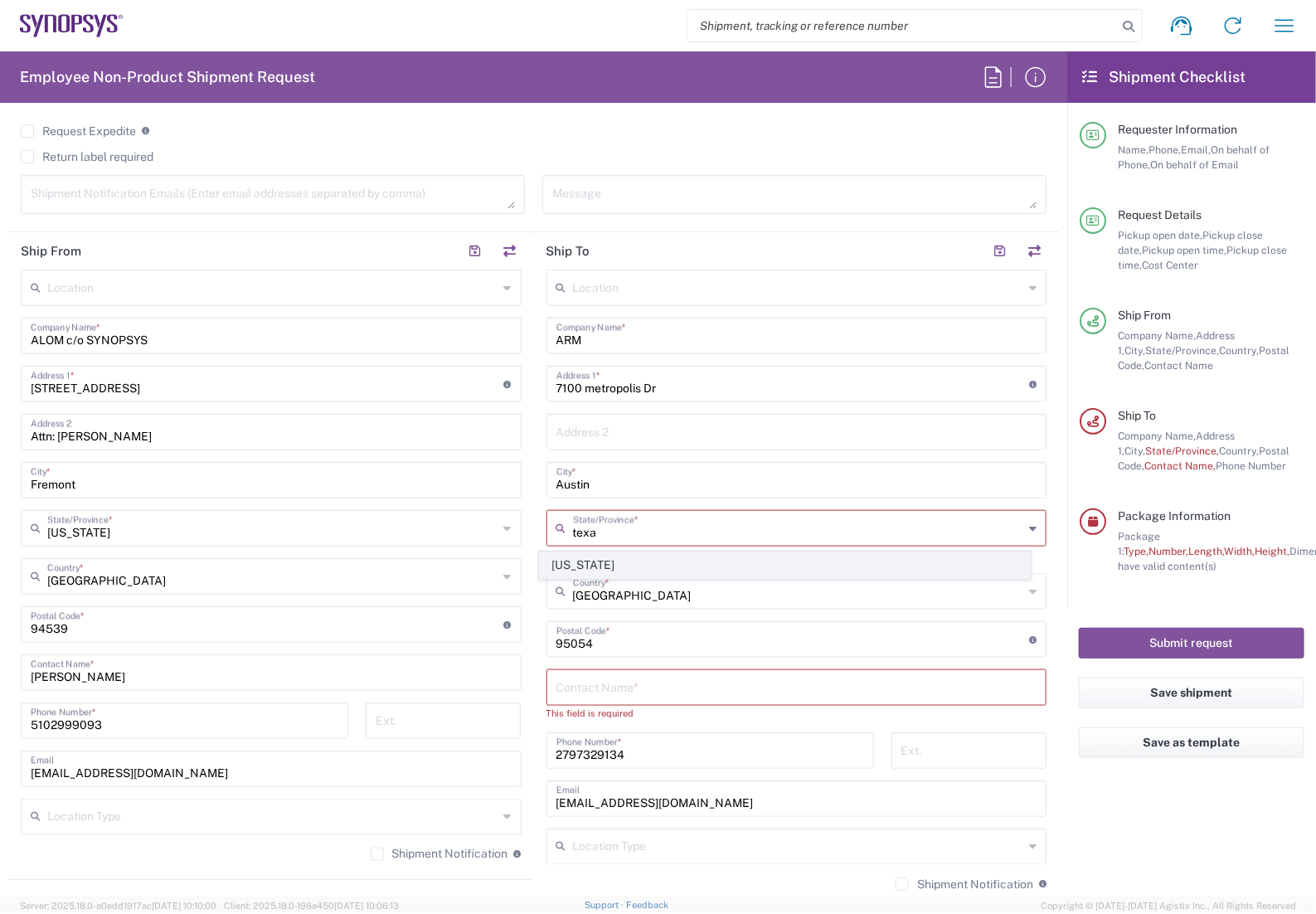
click at [558, 567] on span "[US_STATE]" at bounding box center [784, 565] width 489 height 26
type input "[US_STATE]"
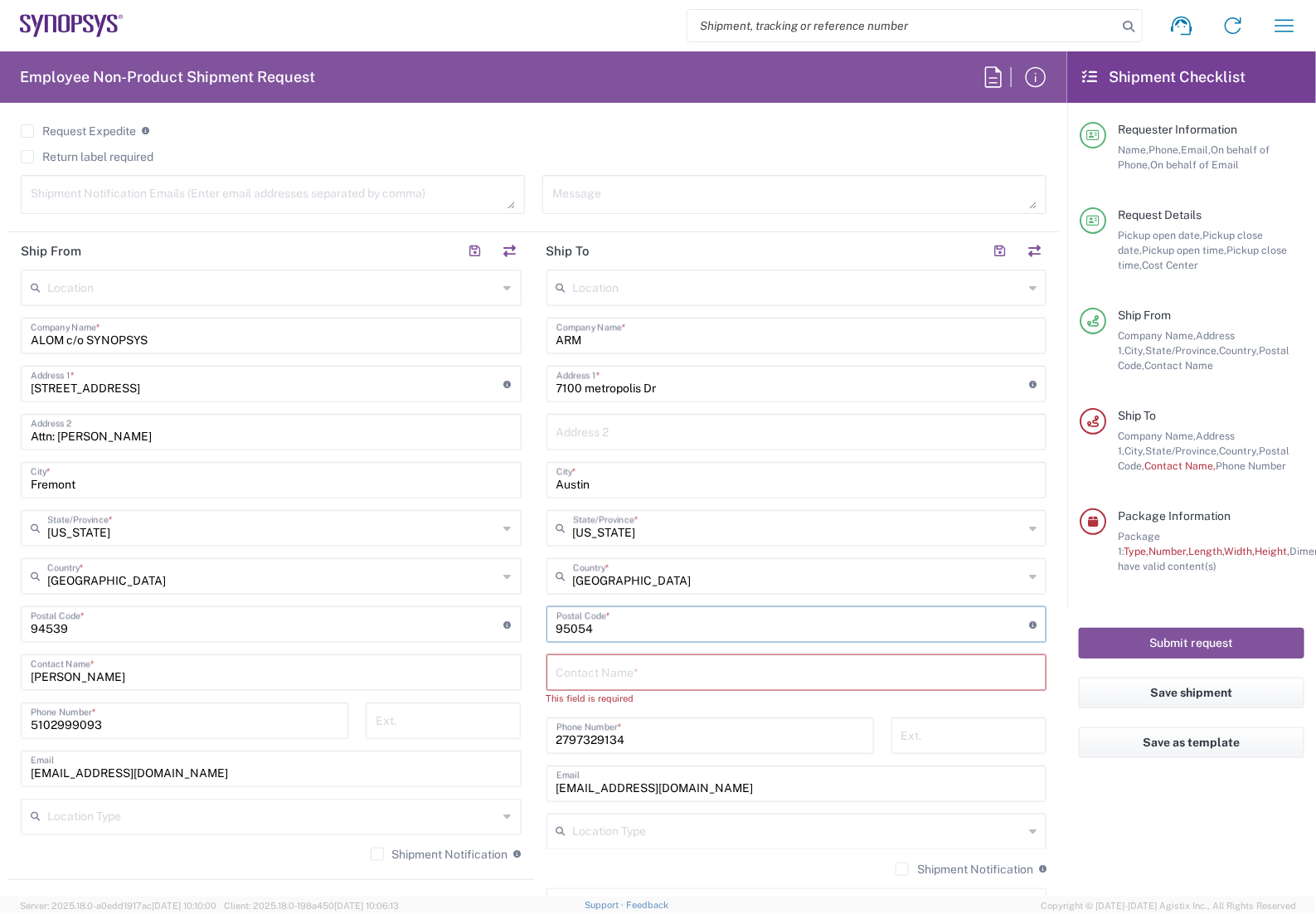
click at [654, 620] on input "undefined" at bounding box center [793, 623] width 473 height 29
type input "9"
type input "78744"
click at [569, 681] on input "text" at bounding box center [797, 671] width 481 height 29
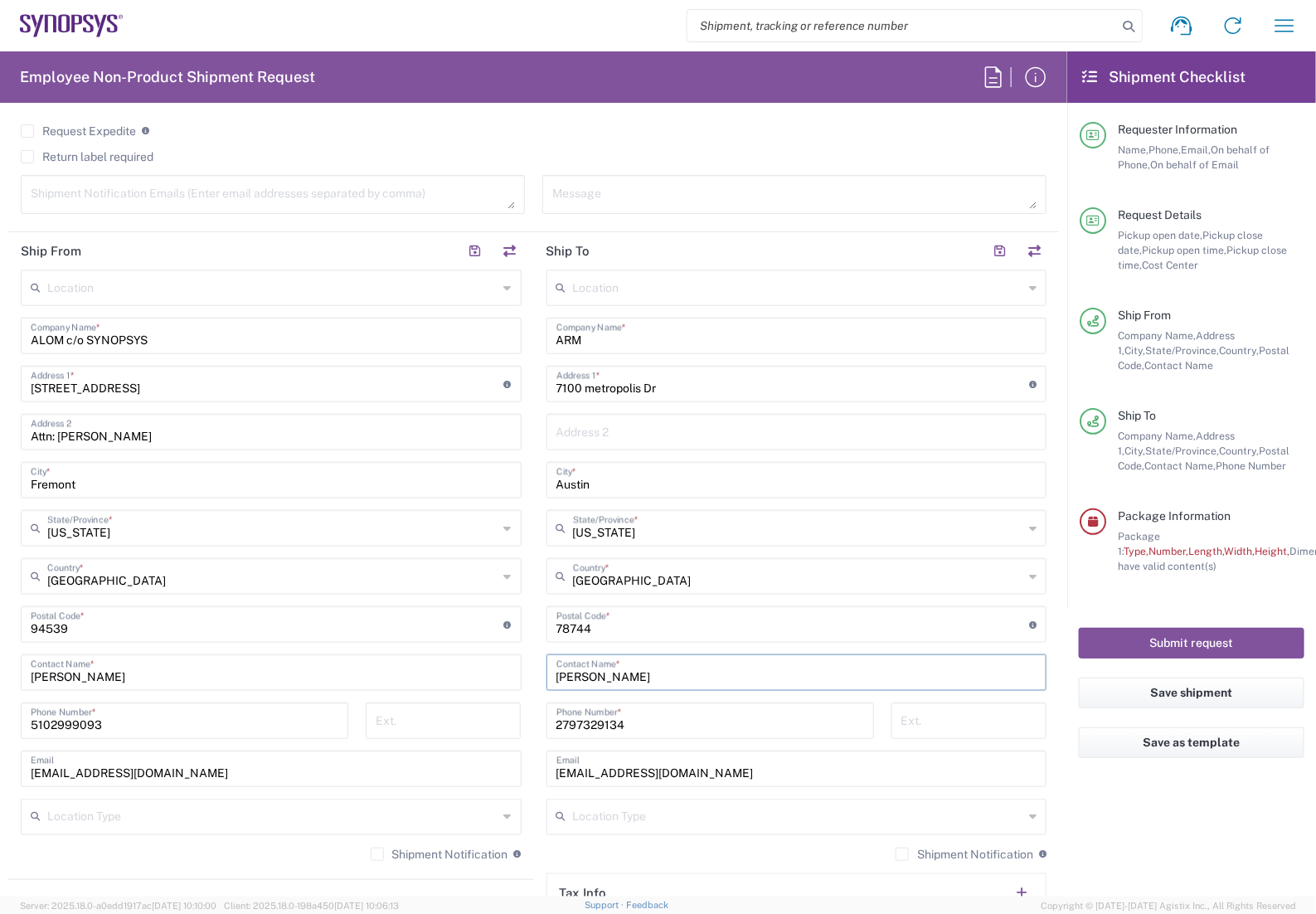
type input "[PERSON_NAME]"
click at [654, 730] on input "2797329134" at bounding box center [710, 719] width 307 height 29
click at [655, 729] on input "2797329134" at bounding box center [710, 719] width 307 height 29
type input "2"
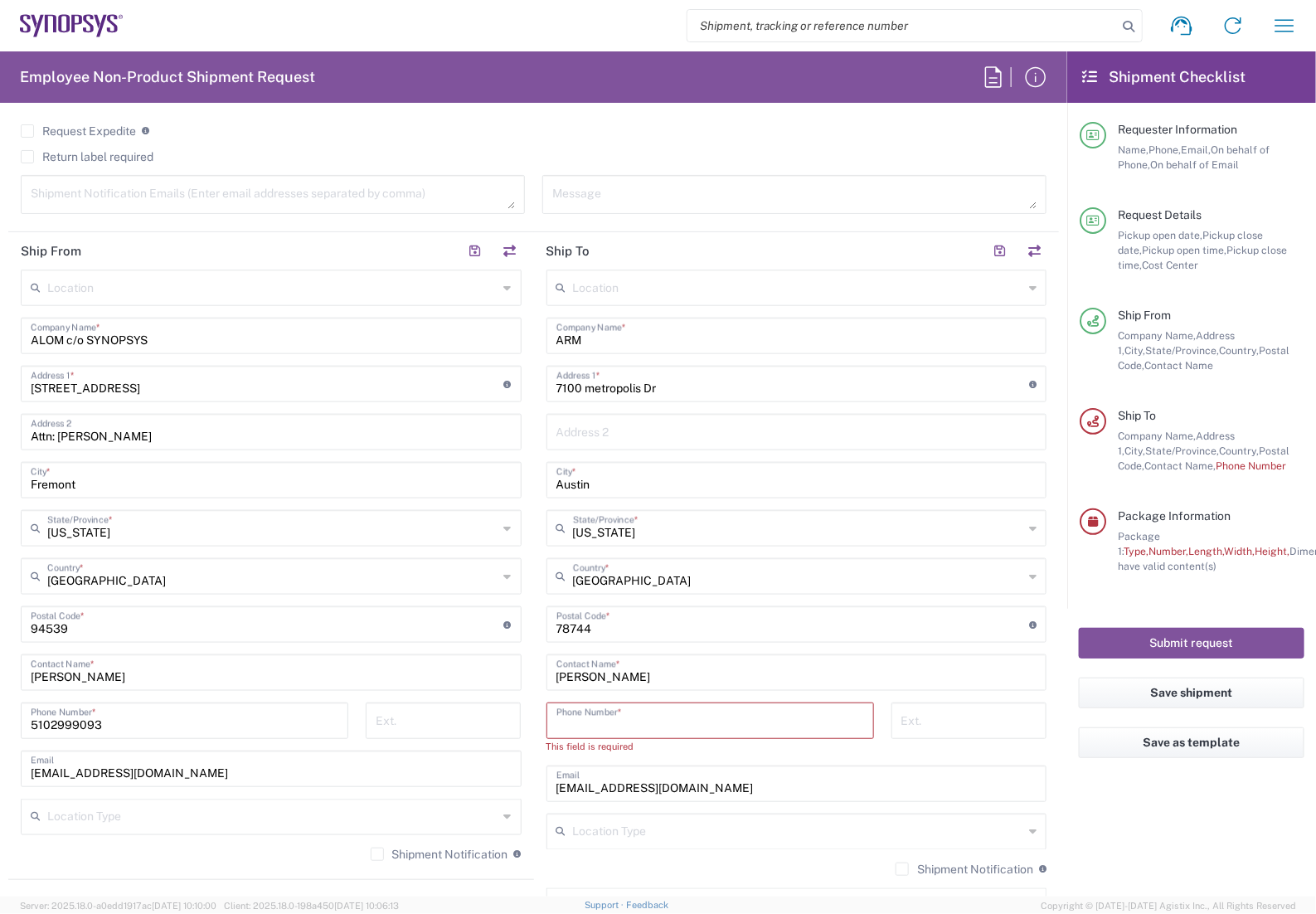
click at [655, 729] on input "tel" at bounding box center [710, 719] width 307 height 29
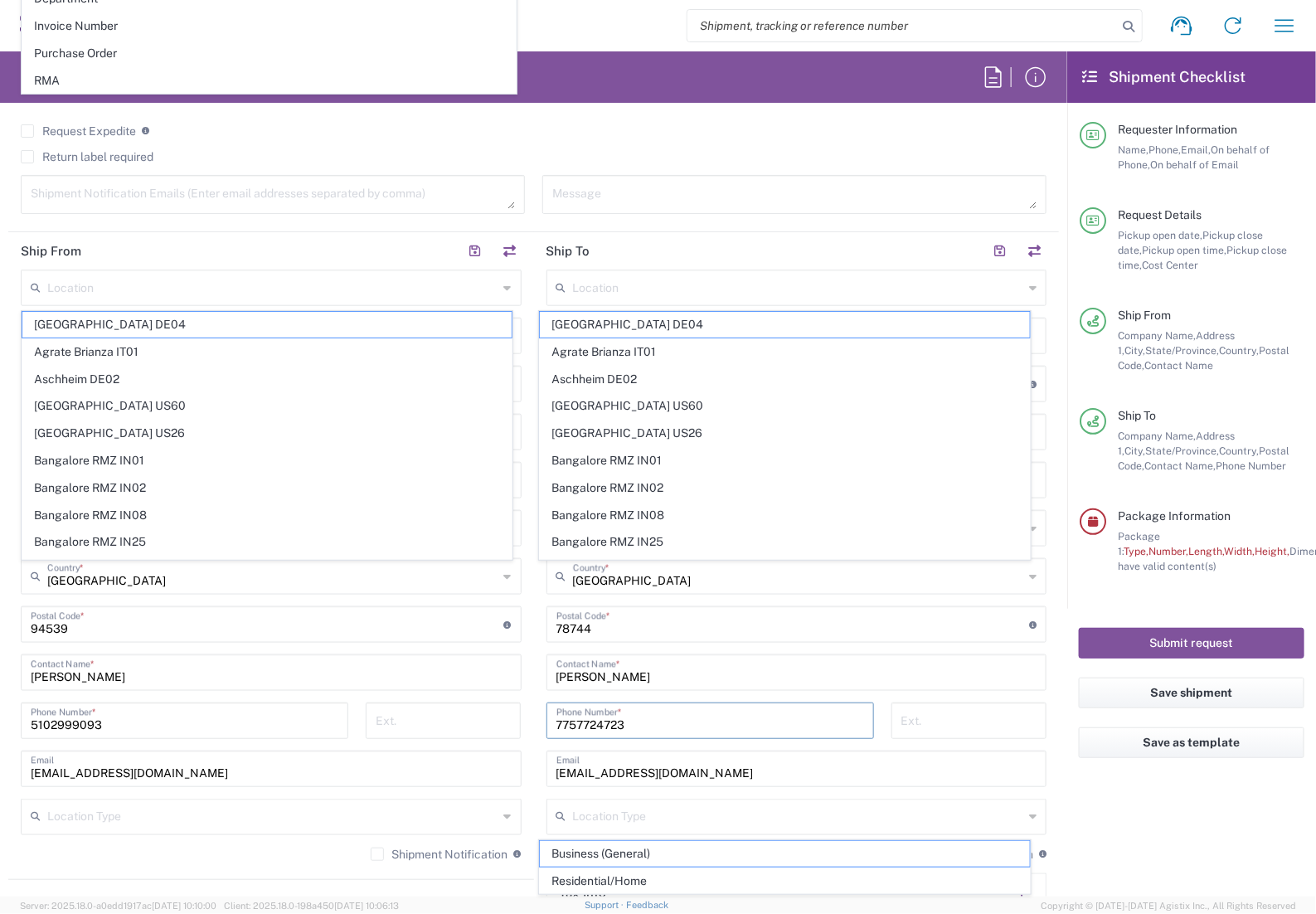
type input "2797329134"
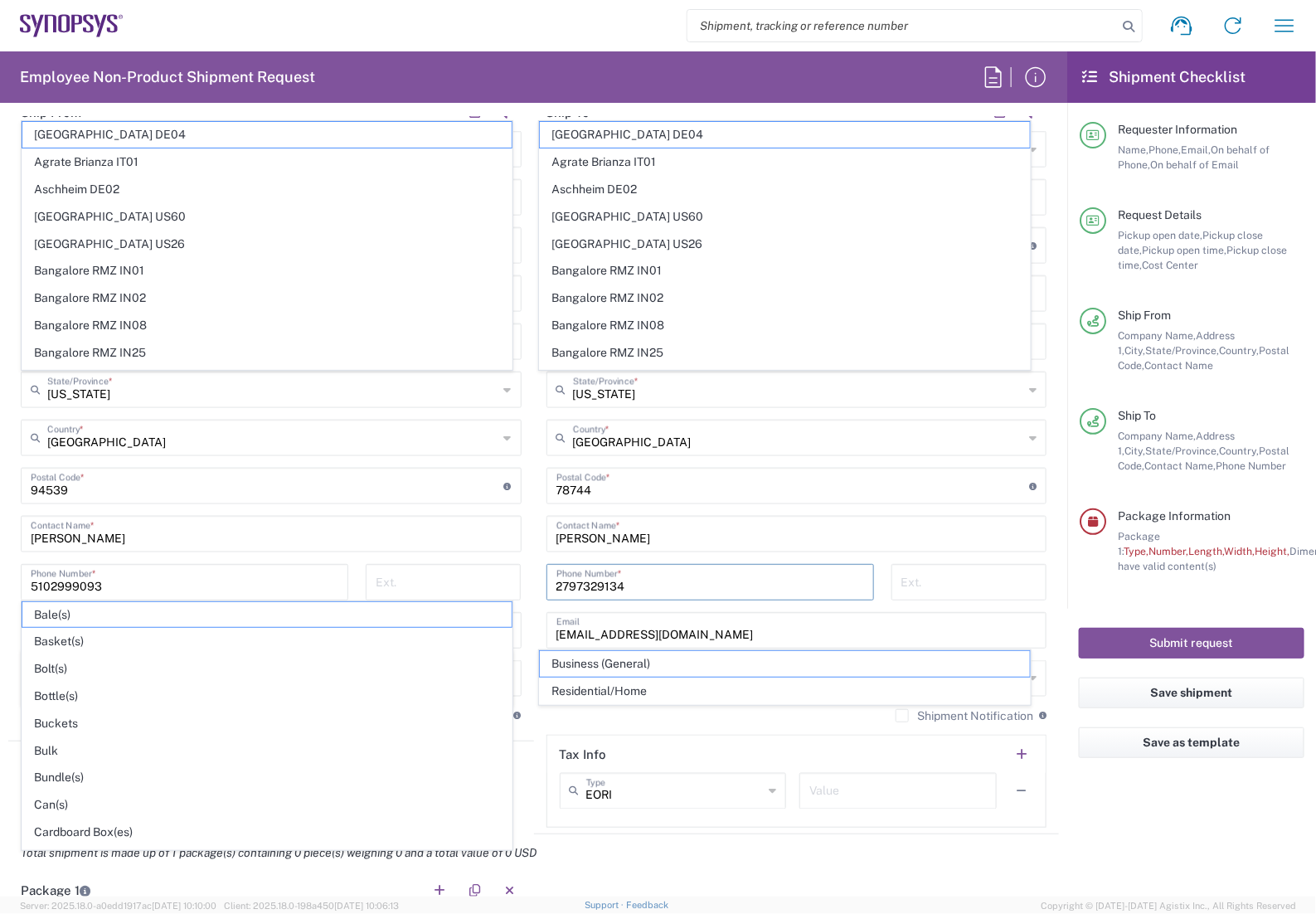
scroll to position [829, 0]
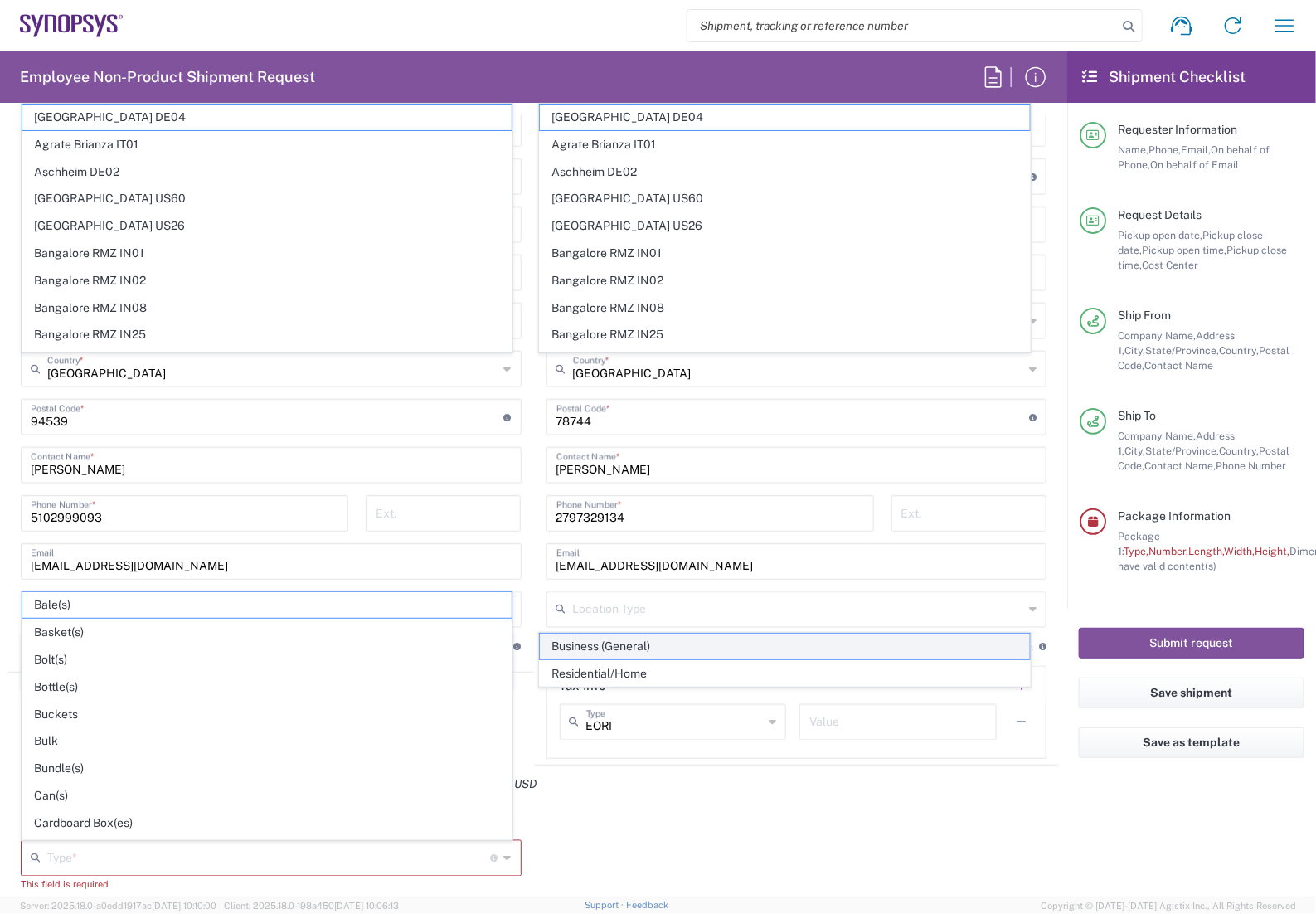
click at [663, 639] on span "Business (General)" at bounding box center [784, 646] width 489 height 26
type input "Business (General)"
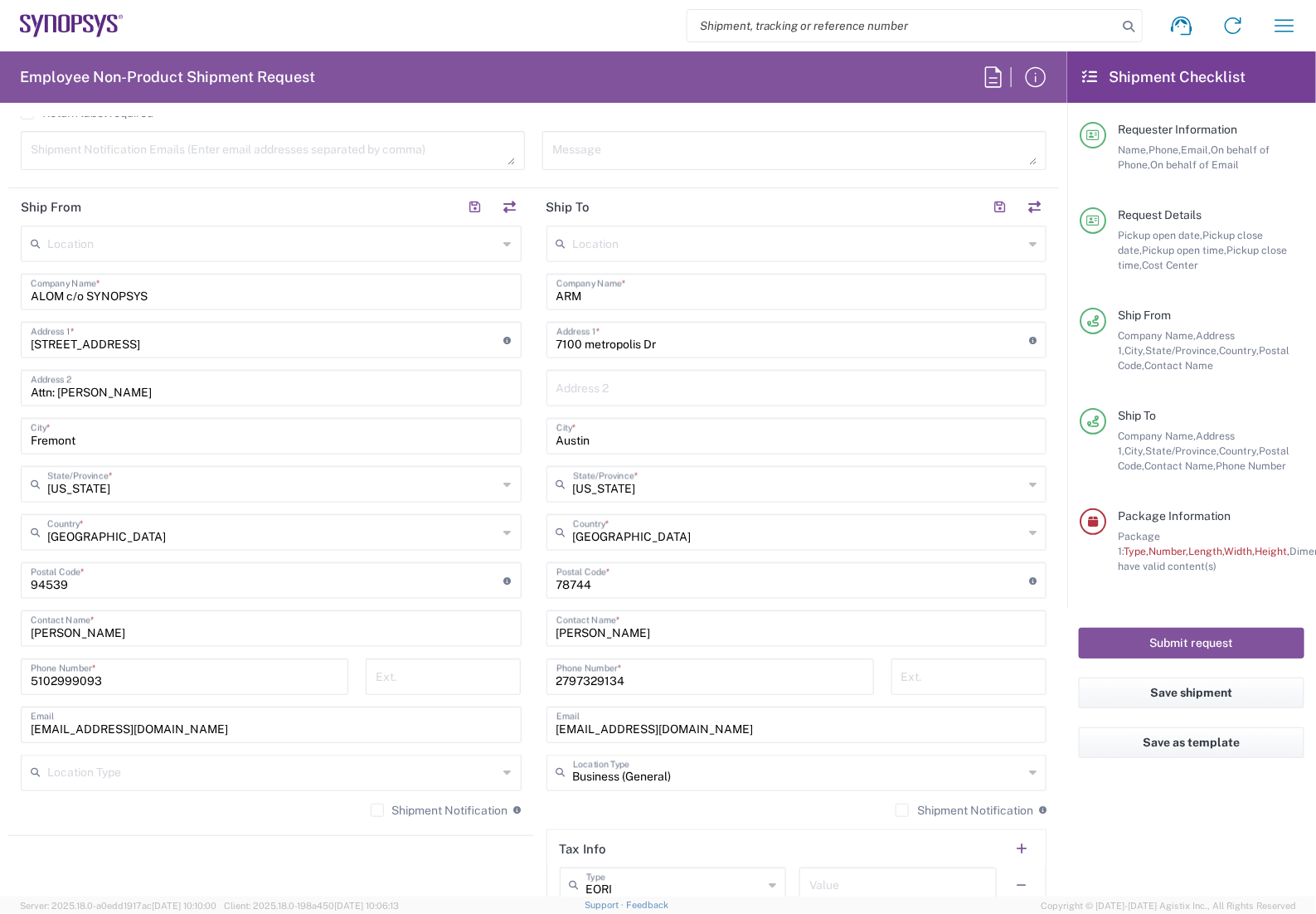
scroll to position [414, 0]
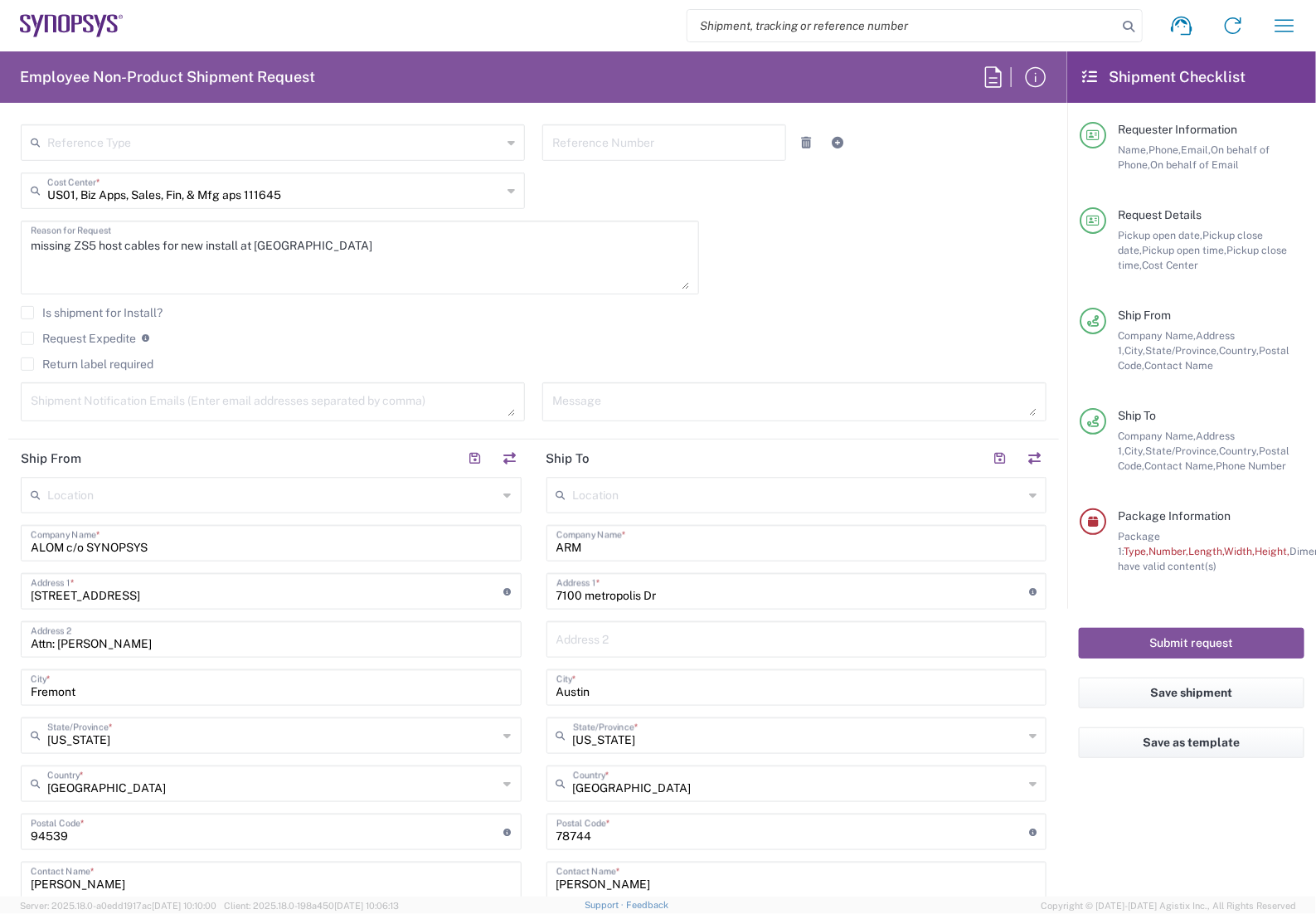
click at [306, 553] on input "ALOM c/o SYNOPSYS" at bounding box center [271, 541] width 481 height 29
type input "A"
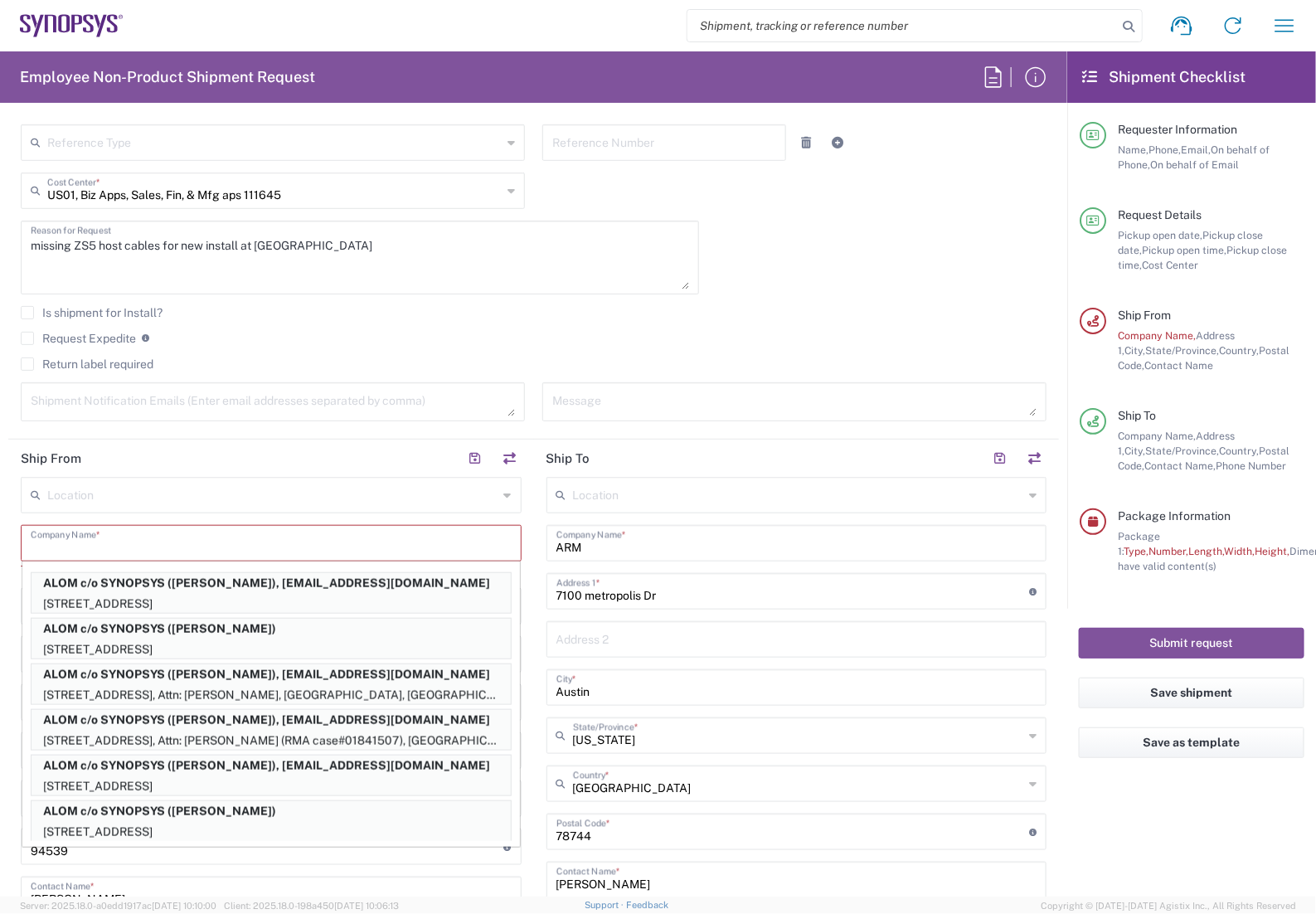
click at [14, 519] on main "Location [GEOGRAPHIC_DATA] DE04 Agrate Brianza IT01 [GEOGRAPHIC_DATA] DE02 [GEO…" at bounding box center [272, 786] width 526 height 619
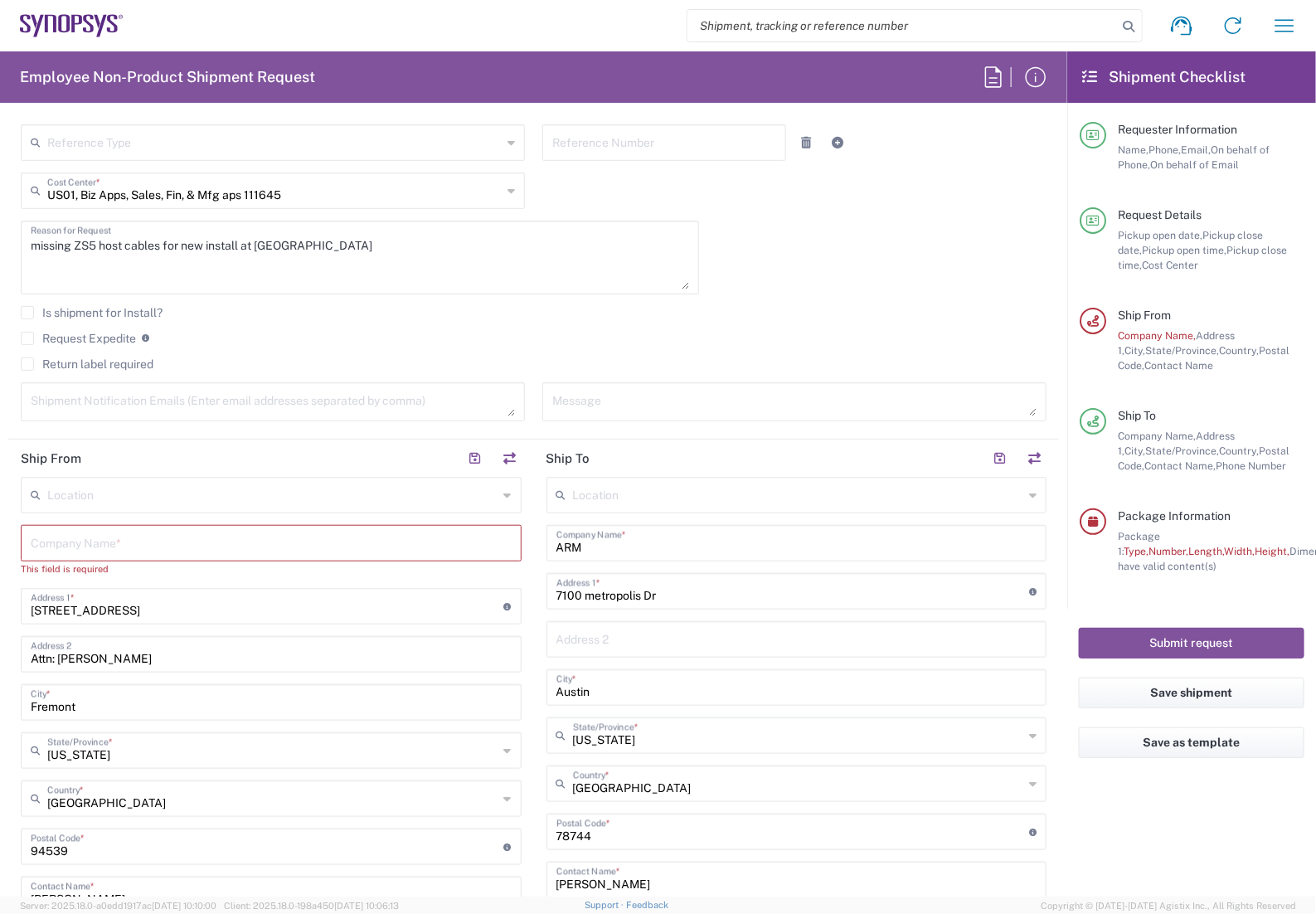
click at [181, 618] on input "[STREET_ADDRESS]" at bounding box center [267, 605] width 473 height 29
type input "4"
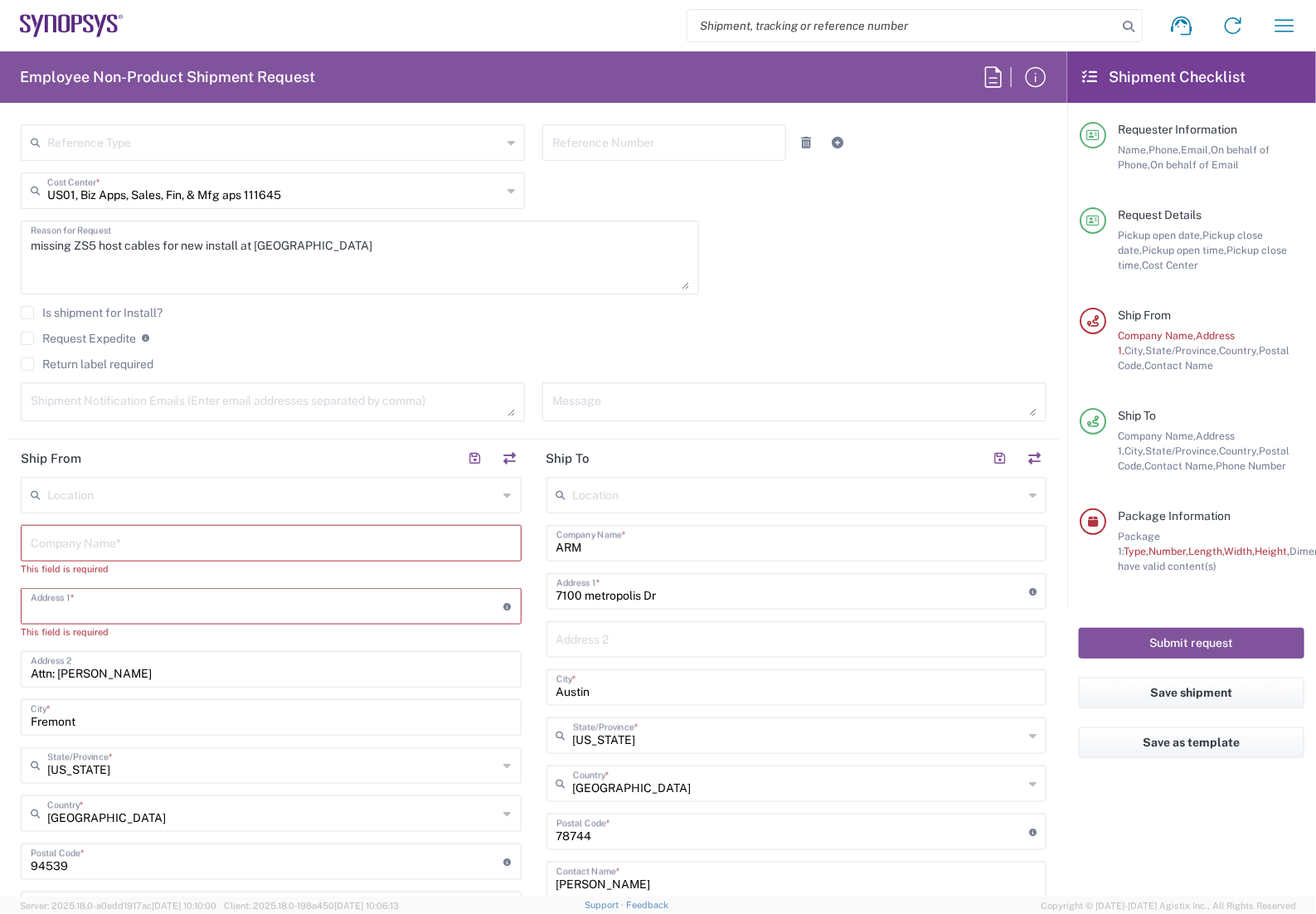
click at [164, 661] on input "Attn: [PERSON_NAME]" at bounding box center [271, 668] width 481 height 29
type input "A"
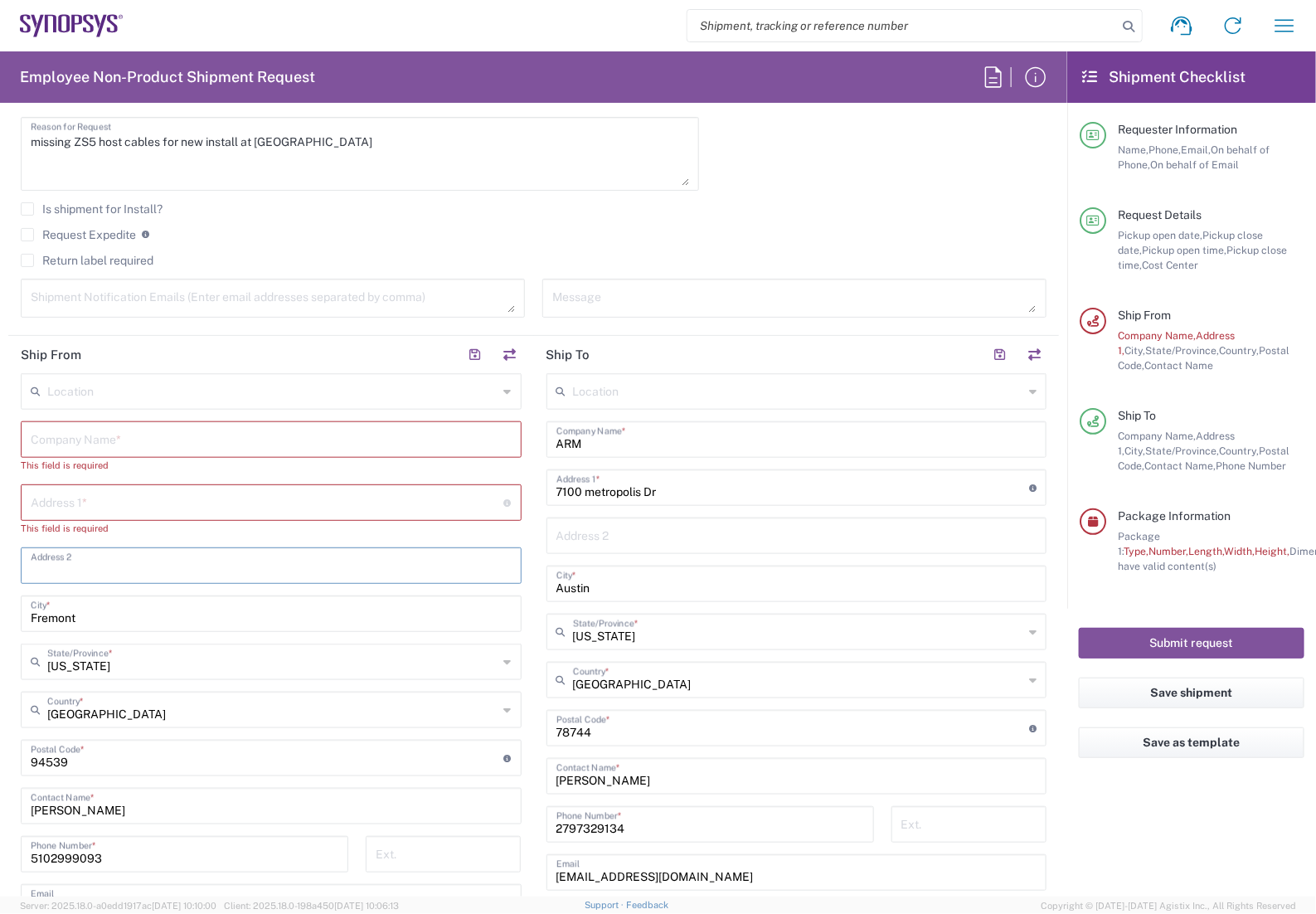
click at [134, 502] on input "text" at bounding box center [267, 501] width 473 height 29
click at [44, 616] on input "Fremont" at bounding box center [271, 612] width 481 height 29
click at [123, 626] on input "Fremont" at bounding box center [271, 612] width 481 height 29
type input "F"
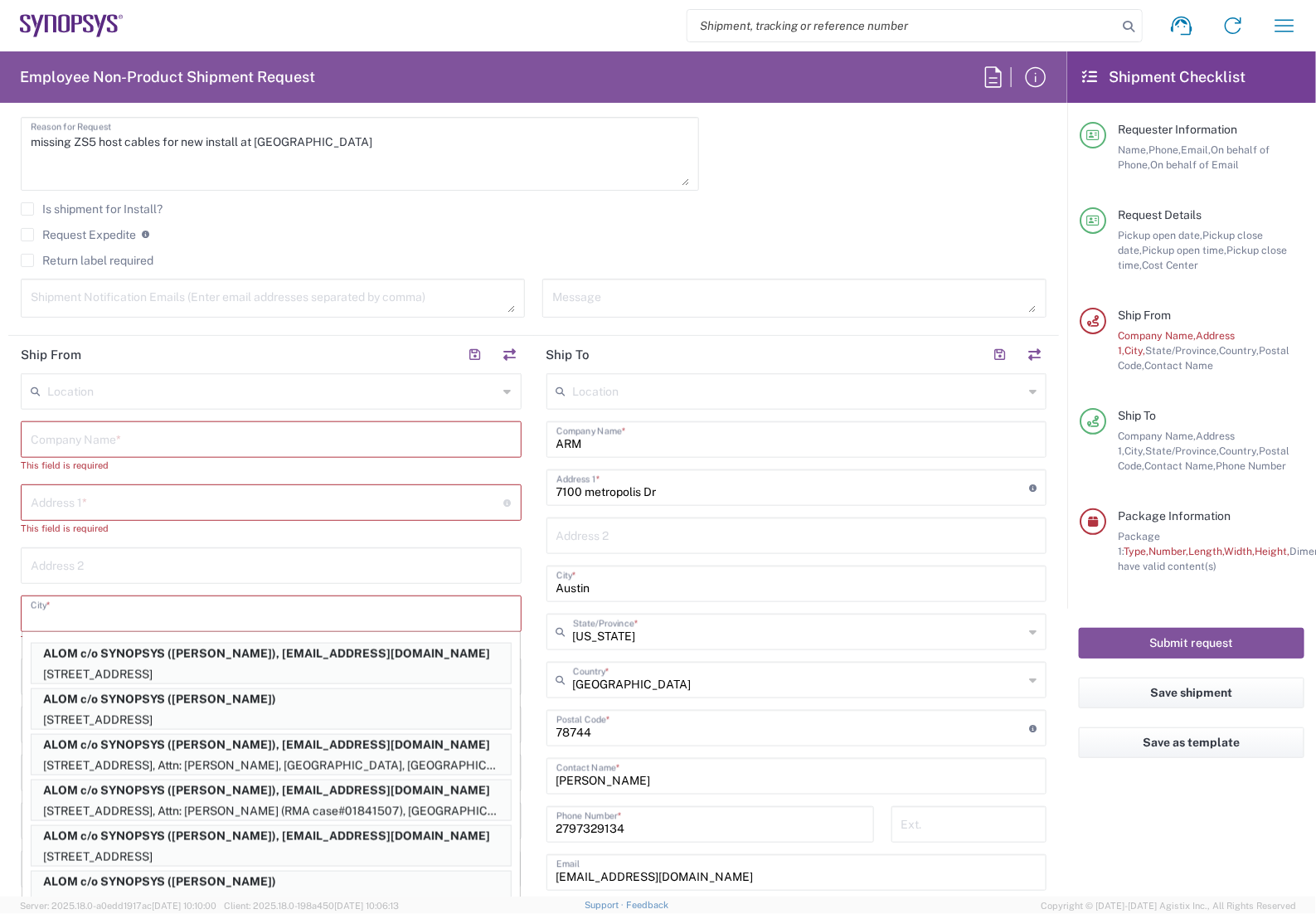
click at [17, 621] on main "Location [GEOGRAPHIC_DATA] DE04 Agrate Brianza IT01 [GEOGRAPHIC_DATA] DE02 [GEO…" at bounding box center [272, 696] width 526 height 648
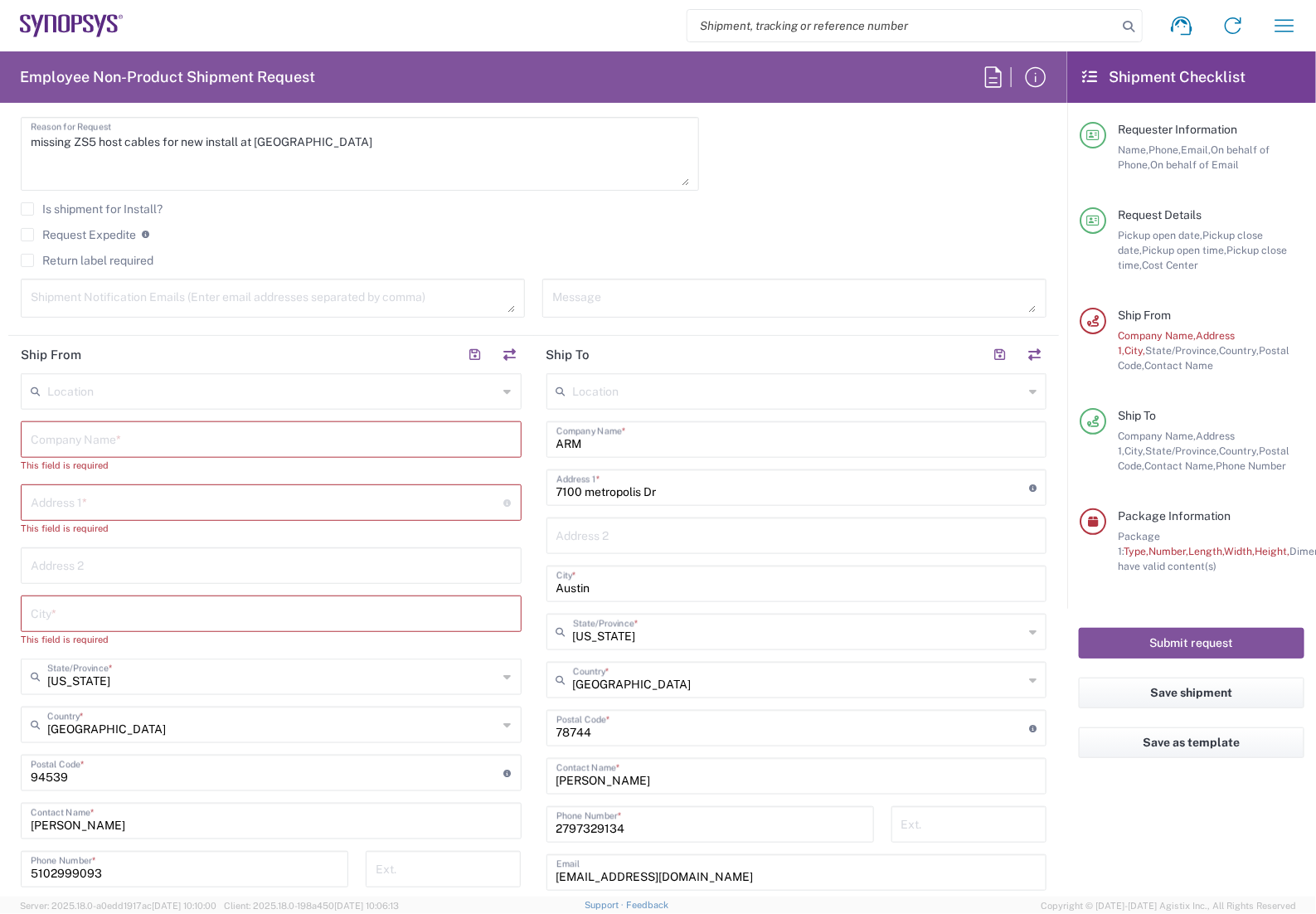
click at [133, 817] on input "[PERSON_NAME]" at bounding box center [271, 819] width 481 height 29
type input "L"
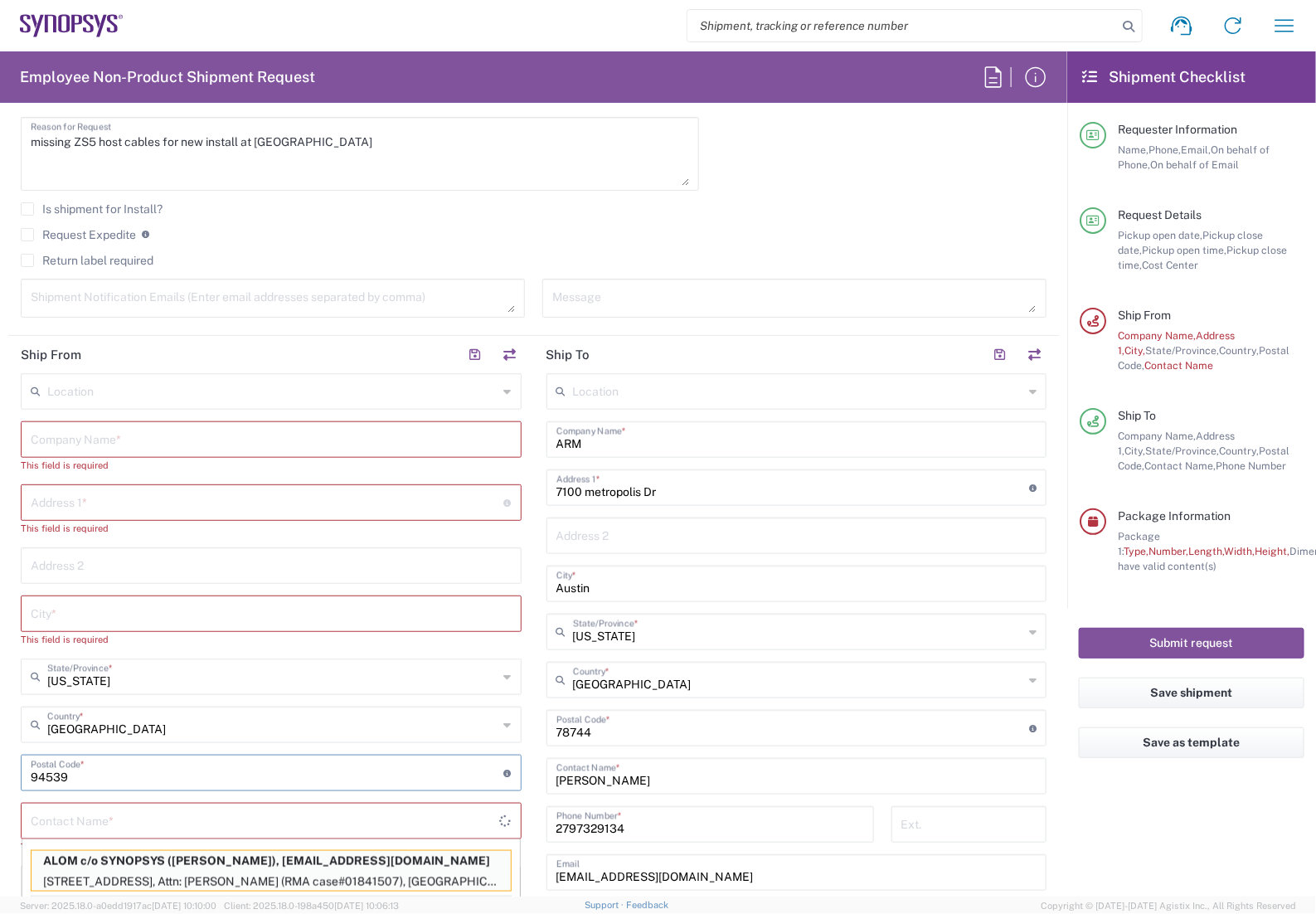
click at [123, 775] on input "undefined" at bounding box center [267, 771] width 473 height 29
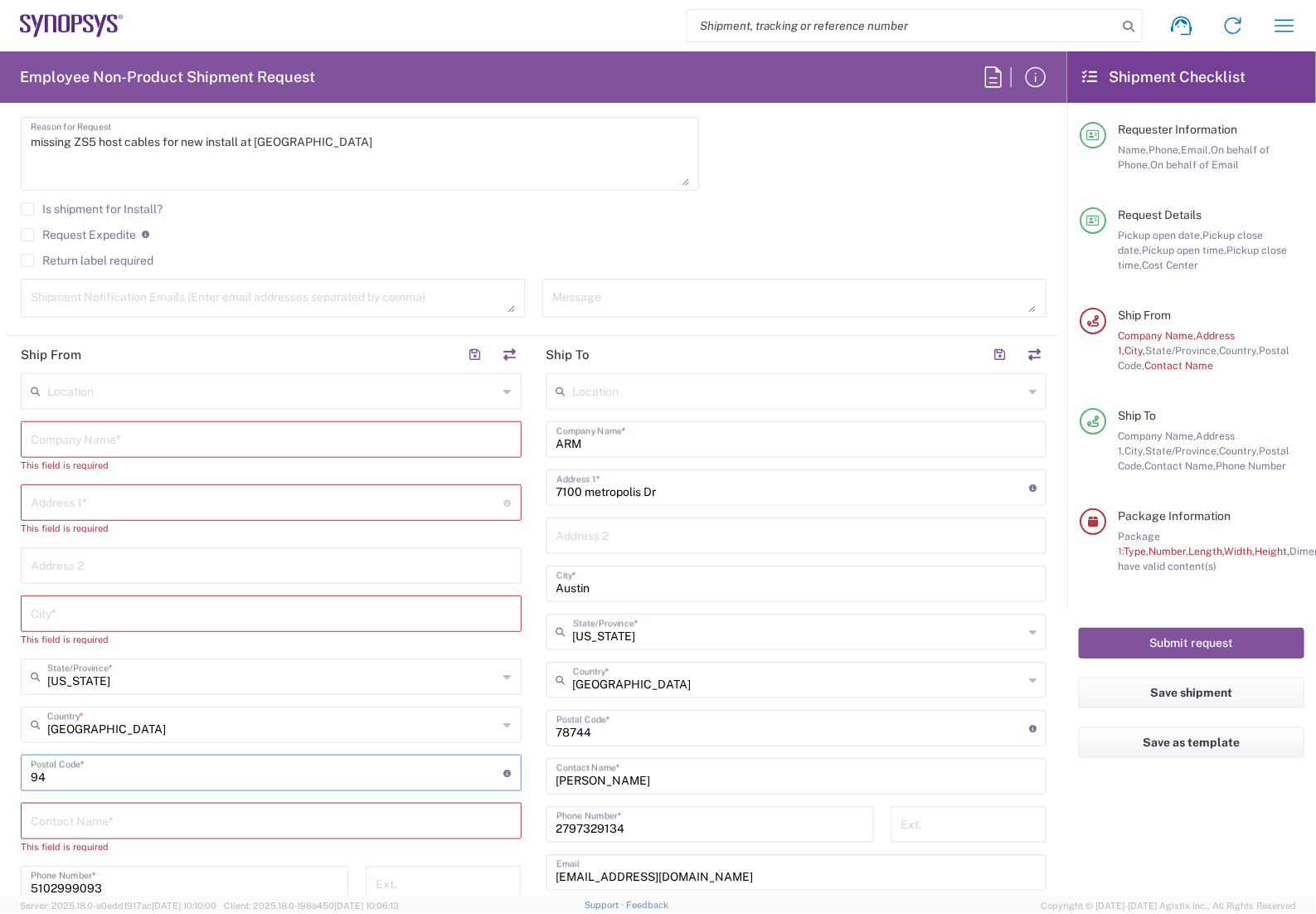
type input "9"
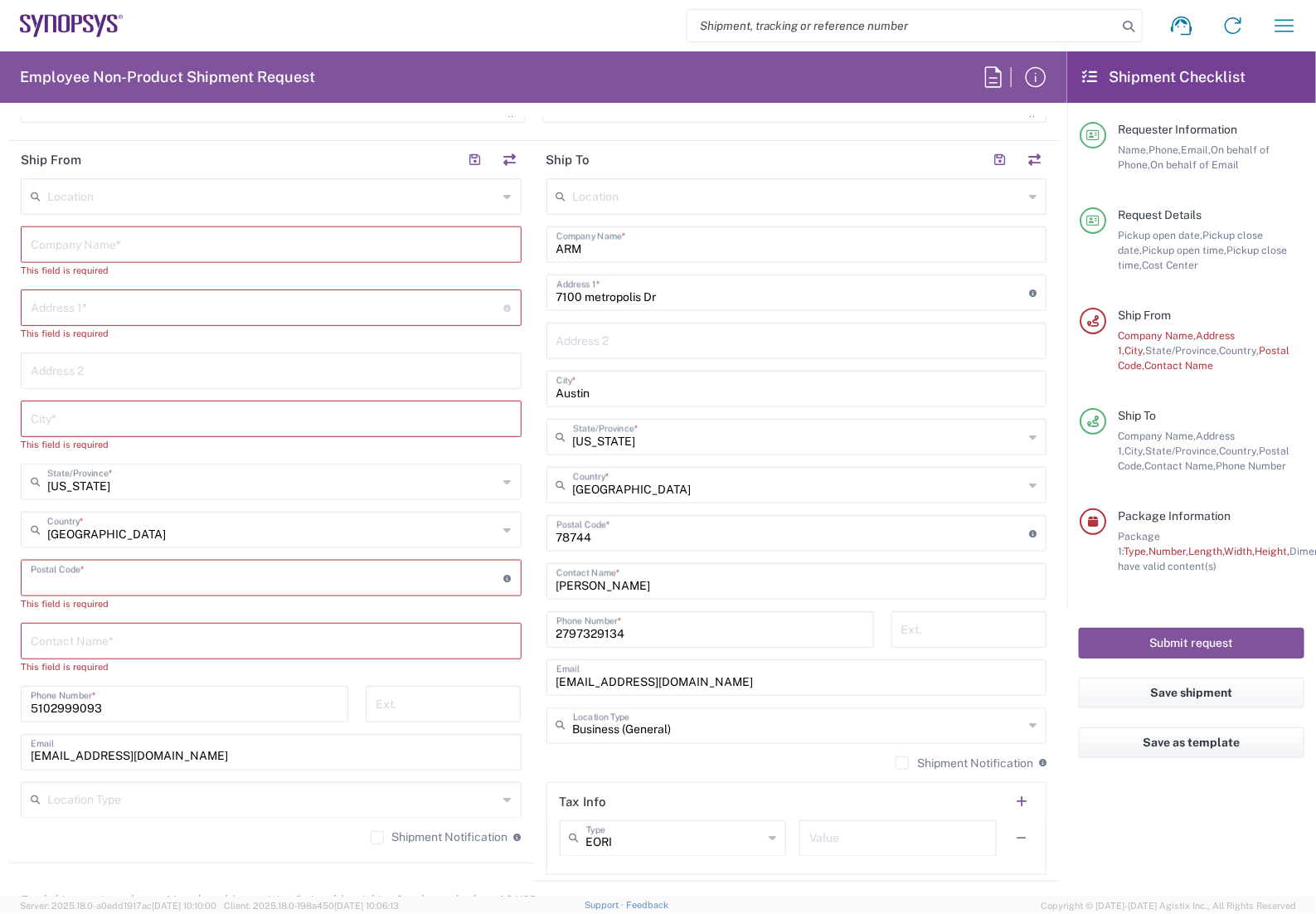
scroll to position [726, 0]
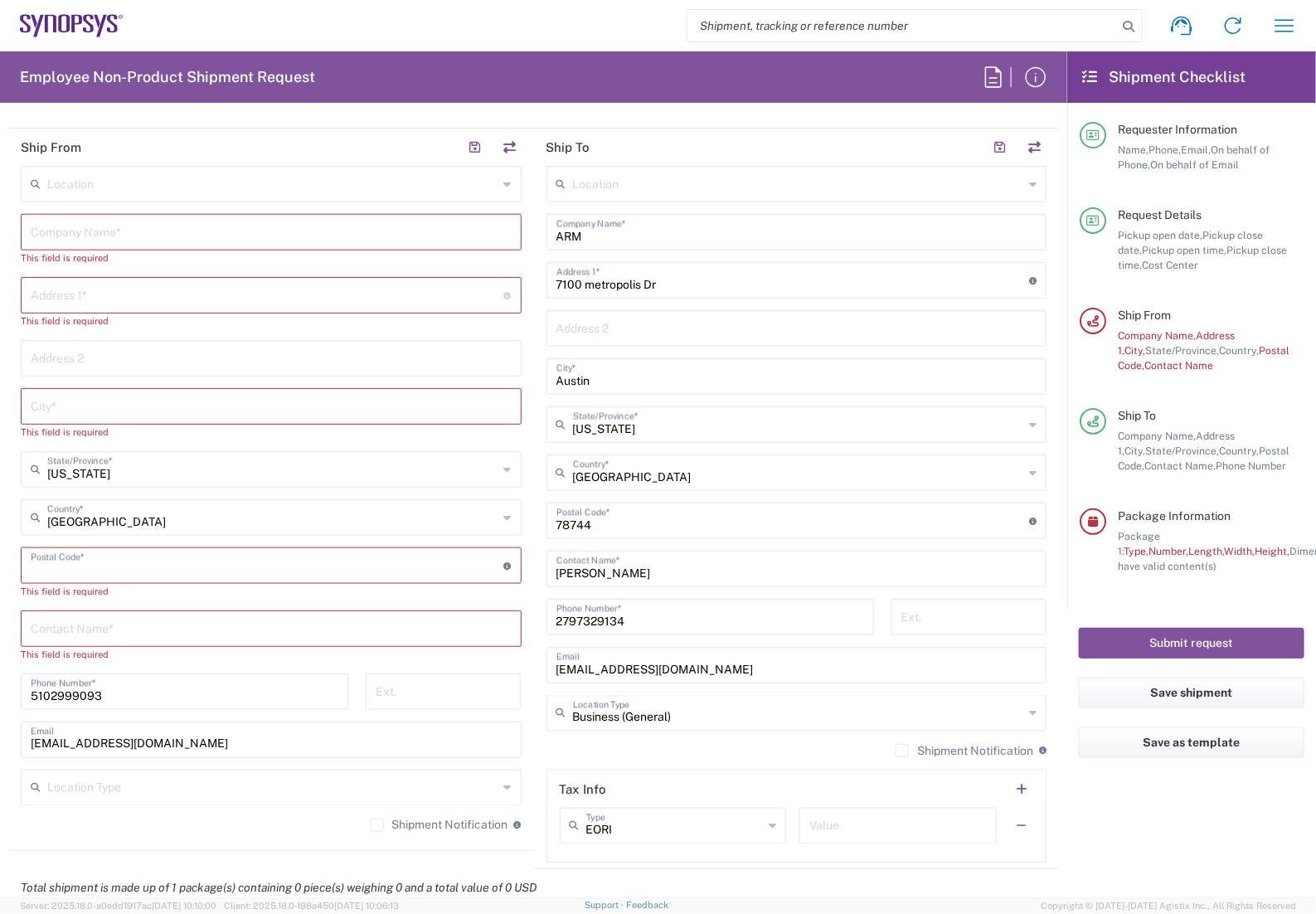
click at [145, 690] on input "5102999093" at bounding box center [184, 690] width 307 height 29
type input "5"
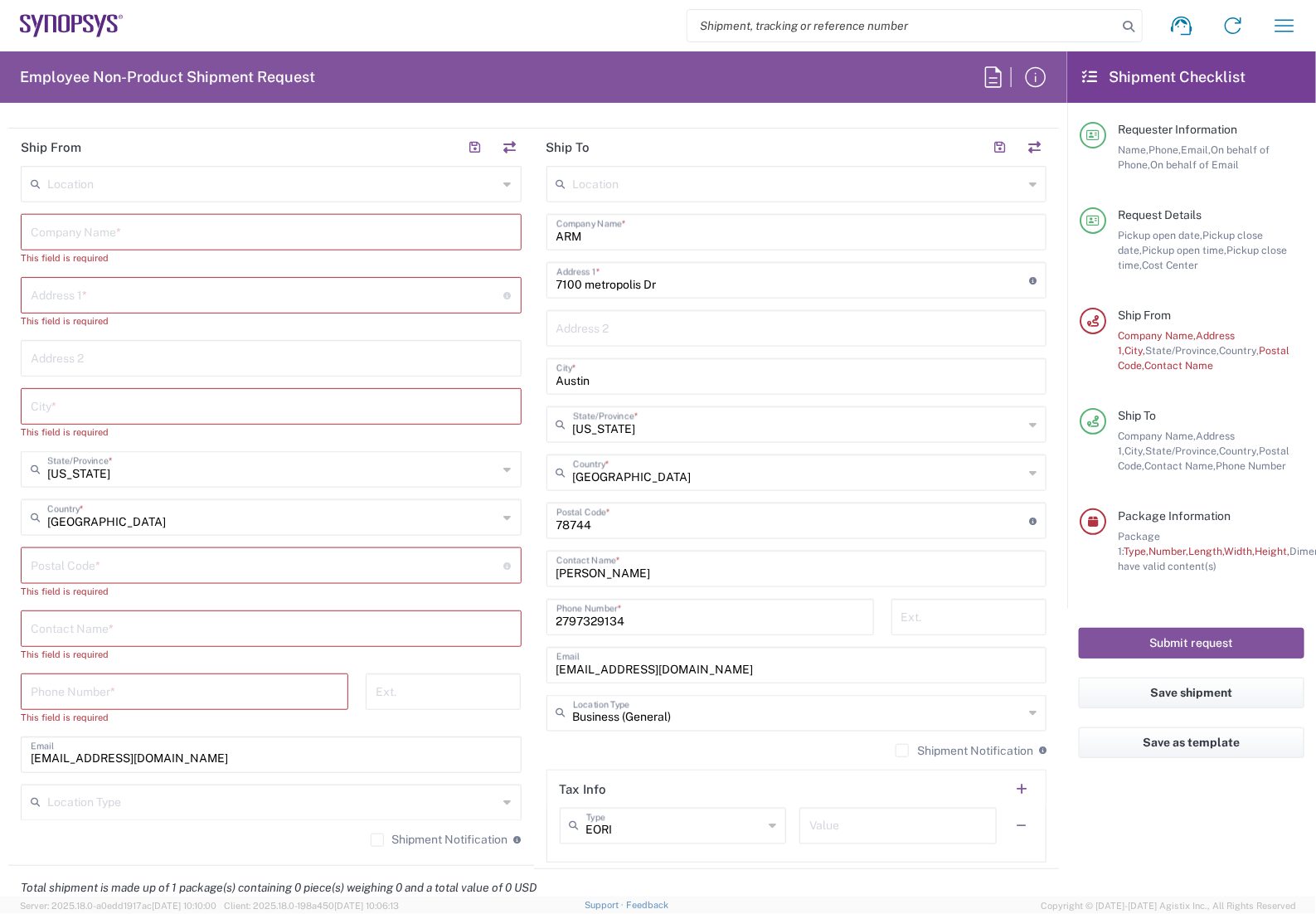
click at [350, 724] on div "Phone Number * This field is required" at bounding box center [184, 705] width 345 height 63
click at [1191, 688] on button "Save shipment" at bounding box center [1191, 693] width 225 height 30
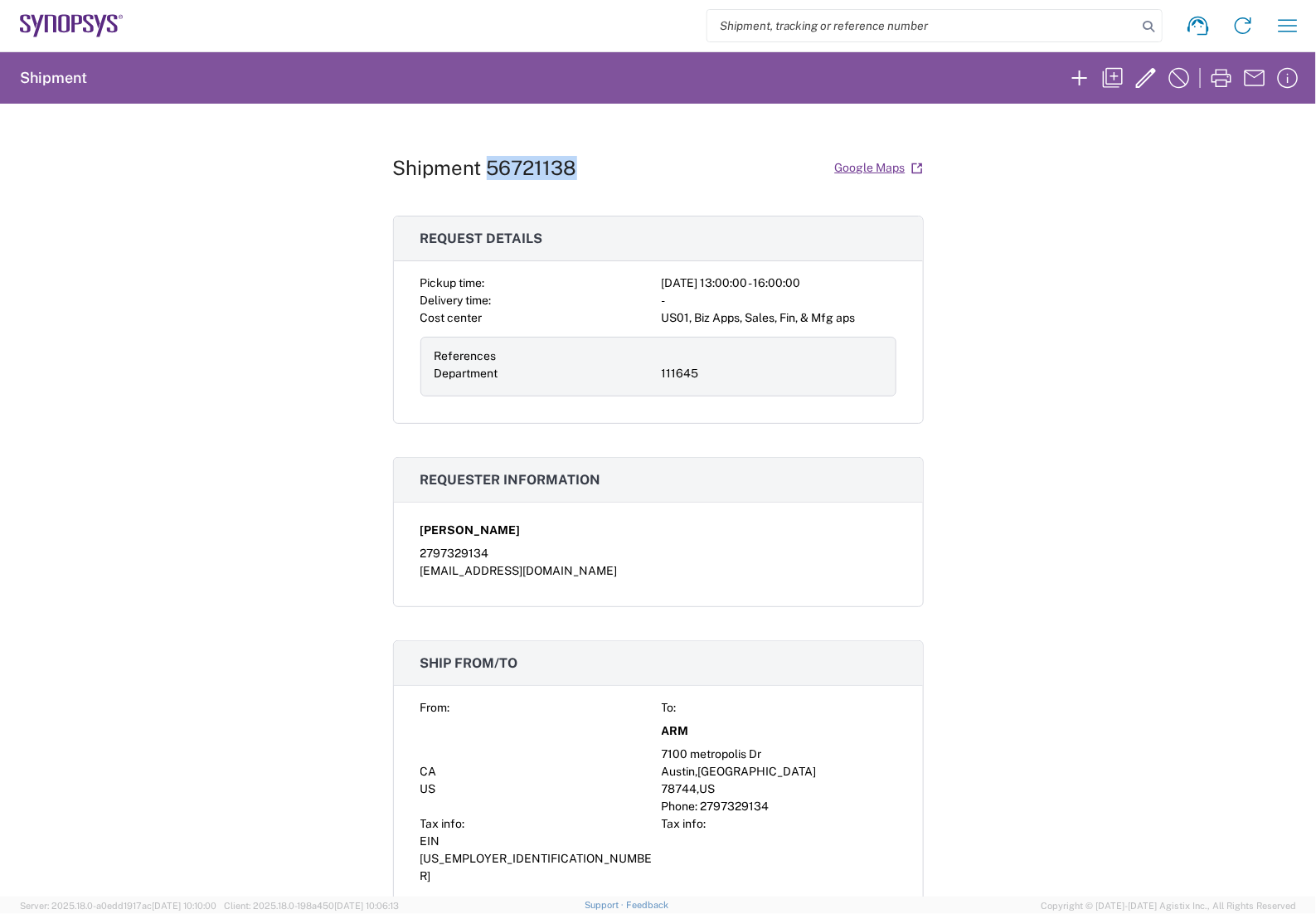
drag, startPoint x: 581, startPoint y: 164, endPoint x: 478, endPoint y: 170, distance: 103.2
click at [478, 170] on div "Shipment 56721138 Google Maps" at bounding box center [658, 167] width 531 height 29
copy h1 "56721138"
